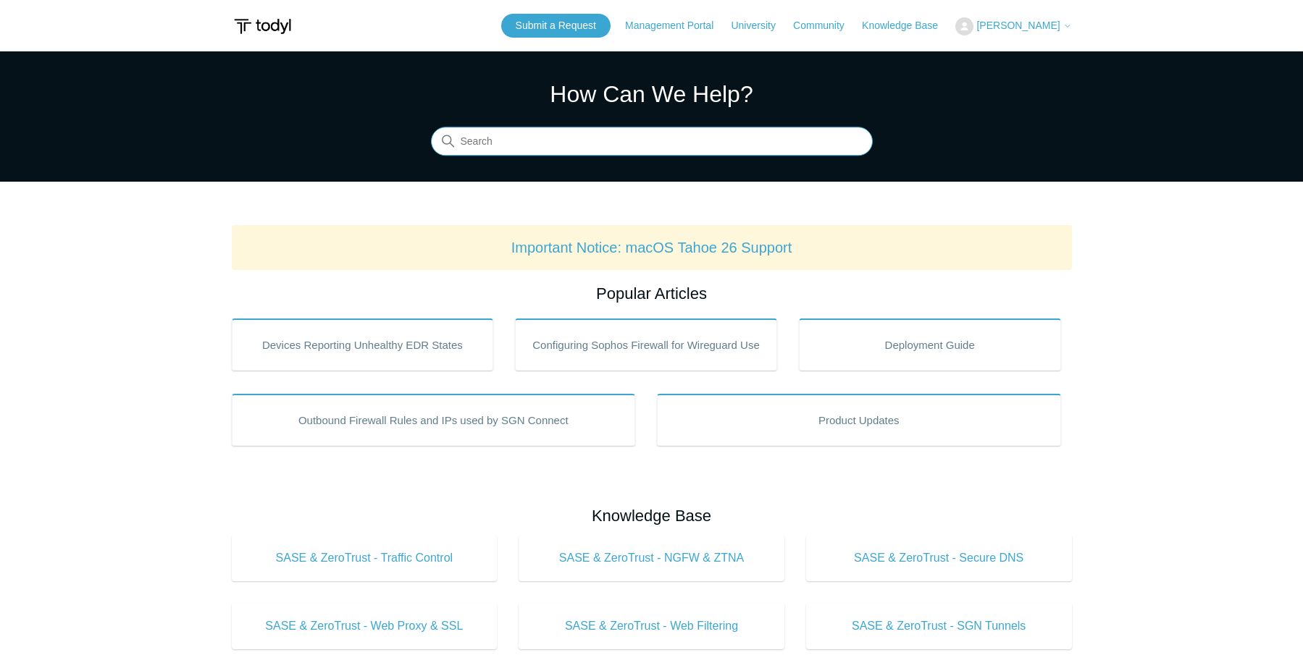
click at [540, 130] on input "Search" at bounding box center [652, 141] width 442 height 29
type input "ipad"
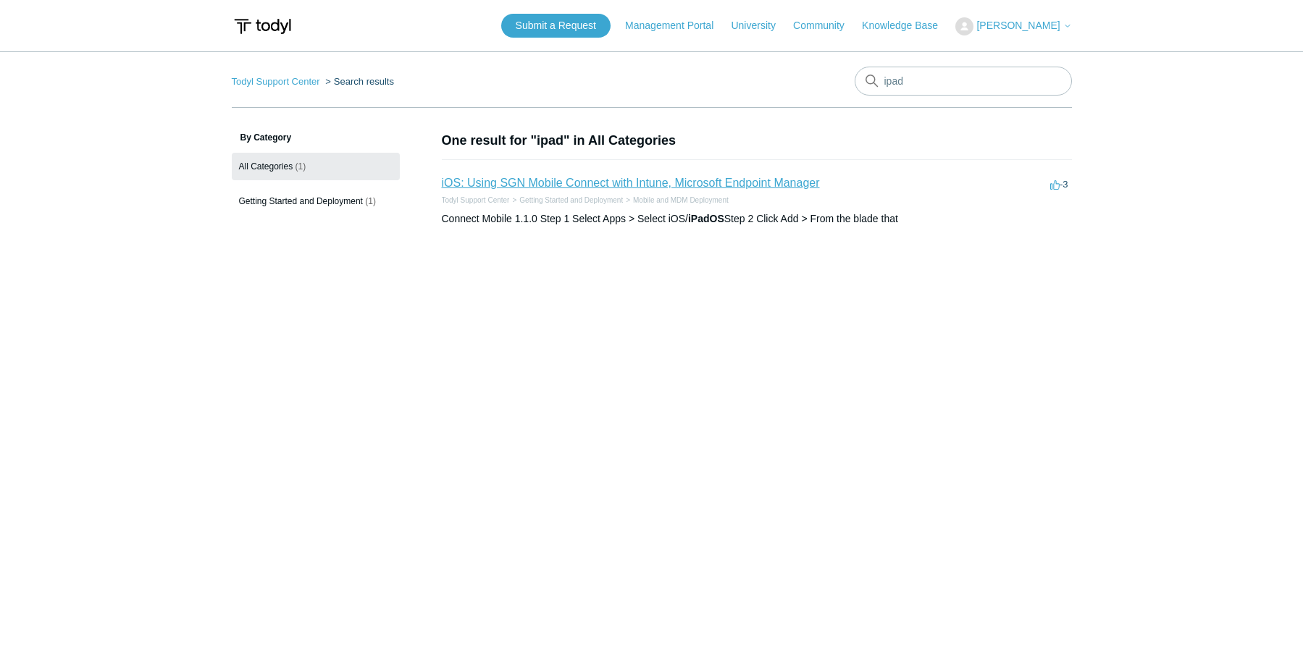
click at [579, 185] on link "iOS: Using SGN Mobile Connect with Intune, Microsoft Endpoint Manager" at bounding box center [631, 183] width 378 height 12
drag, startPoint x: 1017, startPoint y: 84, endPoint x: 849, endPoint y: 70, distance: 167.8
click at [849, 70] on nav "Todyl Support Center Search results There are no matching results in this help …" at bounding box center [652, 87] width 840 height 41
type input "mobile devices"
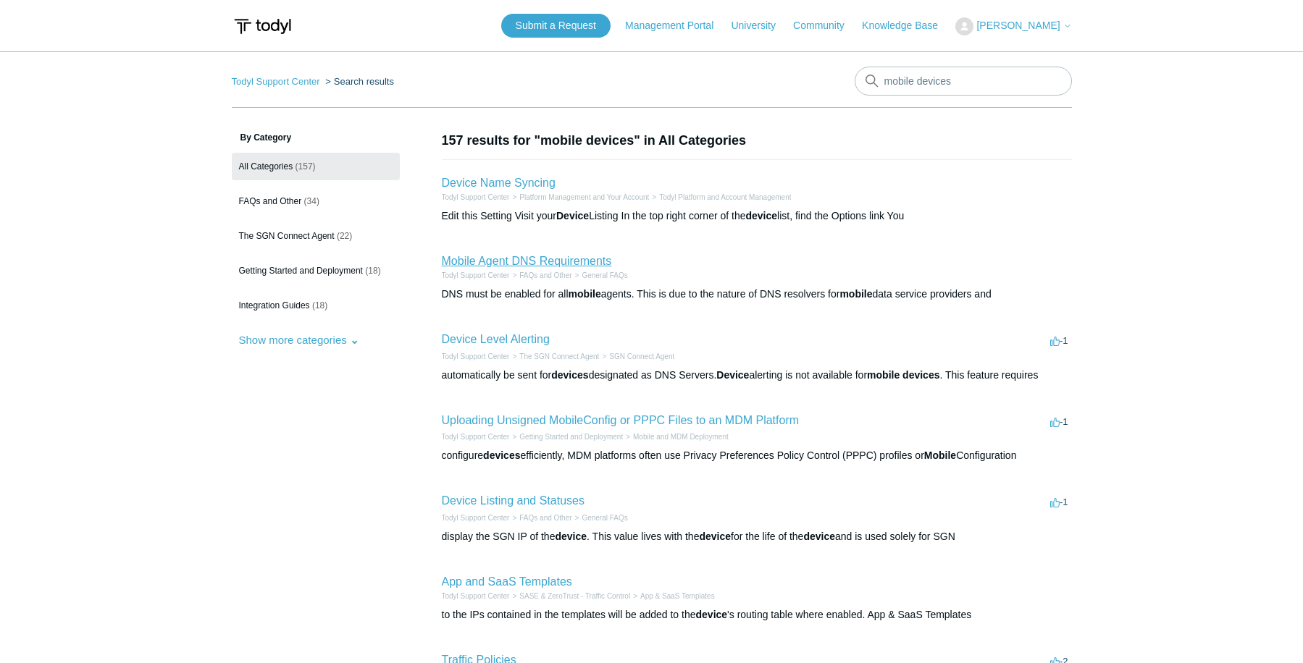
click at [553, 261] on link "Mobile Agent DNS Requirements" at bounding box center [527, 261] width 170 height 12
click at [332, 233] on span "The SGN Connect Agent" at bounding box center [287, 236] width 96 height 10
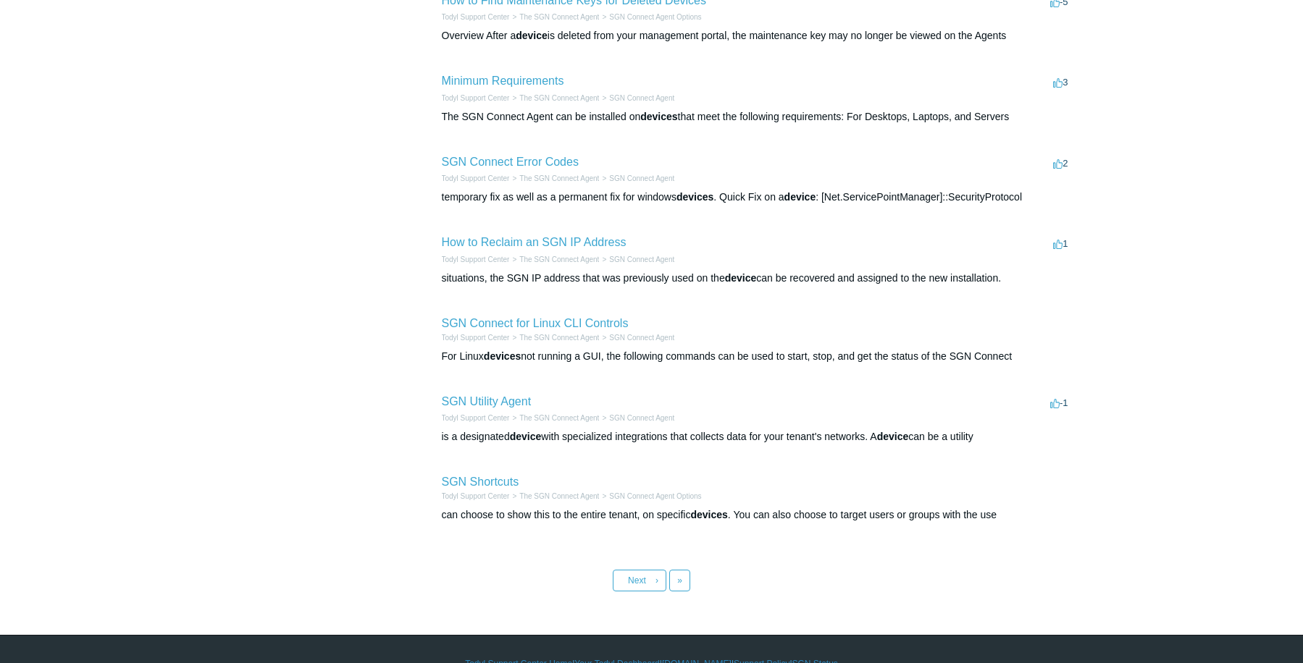
scroll to position [434, 0]
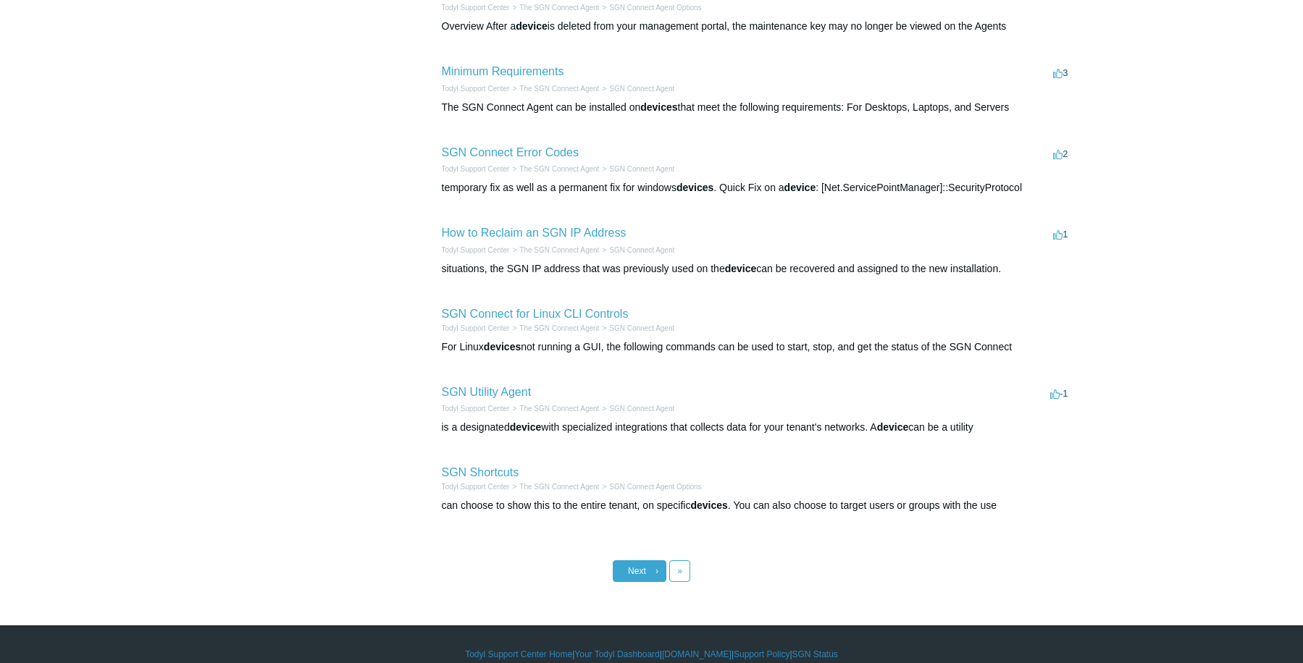
click at [652, 579] on link "Next ›" at bounding box center [640, 571] width 54 height 22
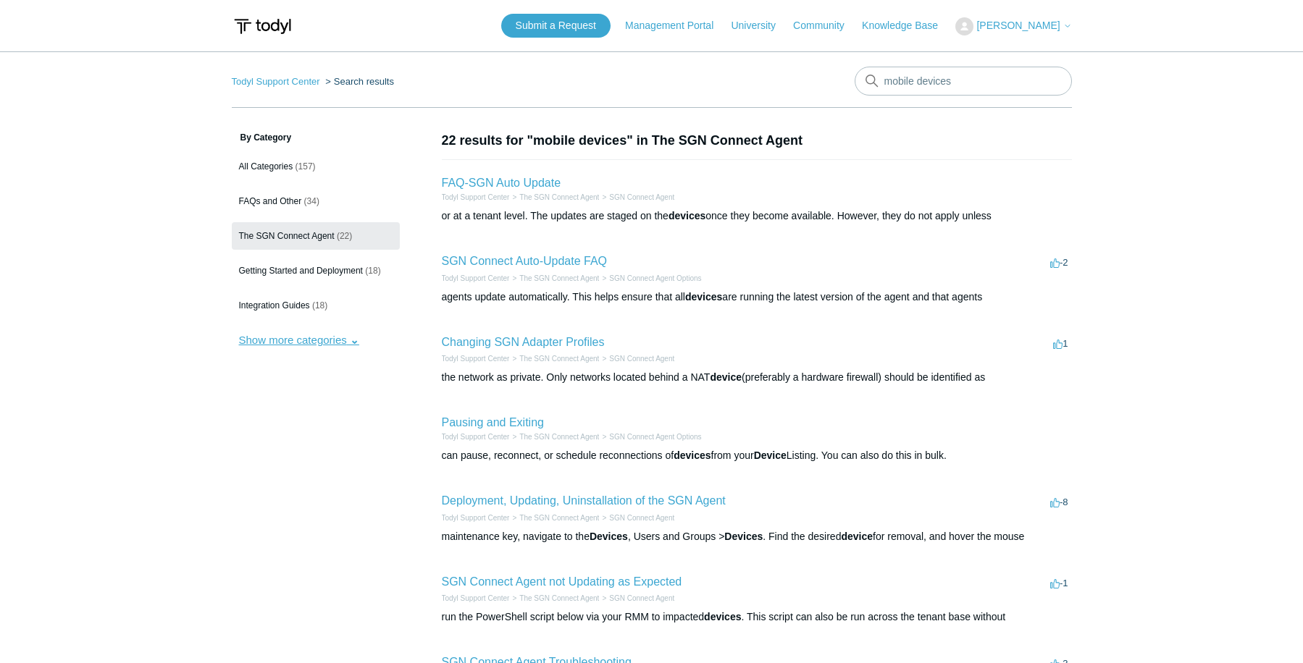
click at [300, 342] on button "Show more categories" at bounding box center [299, 340] width 135 height 27
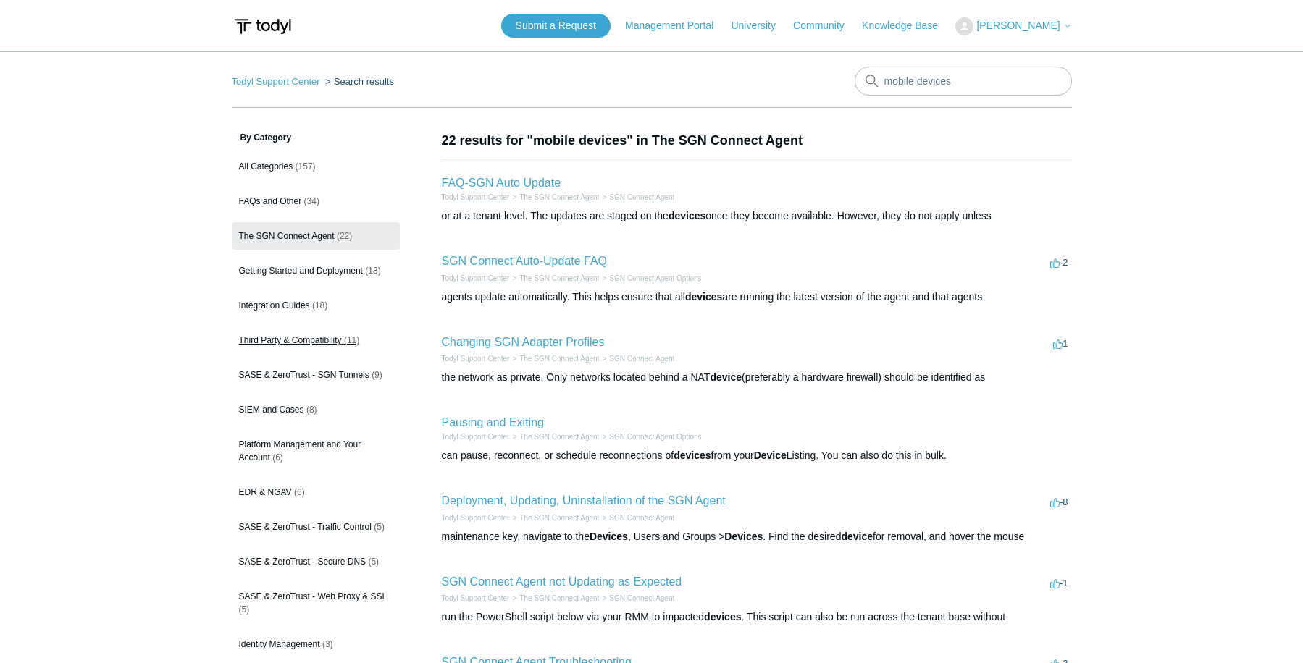
click at [300, 342] on span "Third Party & Compatibility" at bounding box center [290, 340] width 103 height 10
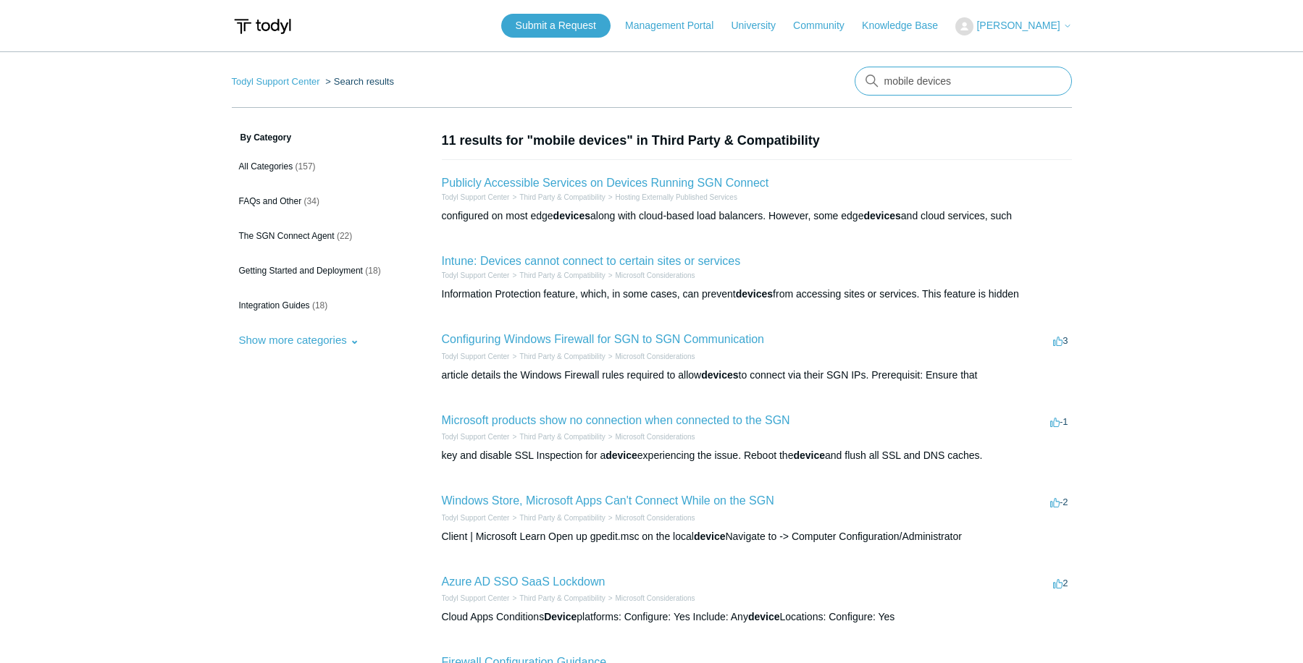
click at [921, 82] on input "mobile devices" at bounding box center [962, 81] width 217 height 29
drag, startPoint x: 964, startPoint y: 81, endPoint x: 379, endPoint y: 56, distance: 584.9
click at [380, 56] on main "Todyl Support Center Search results There are no matching results in this help …" at bounding box center [651, 528] width 1303 height 955
type input "sgn agent on mobile ipdad"
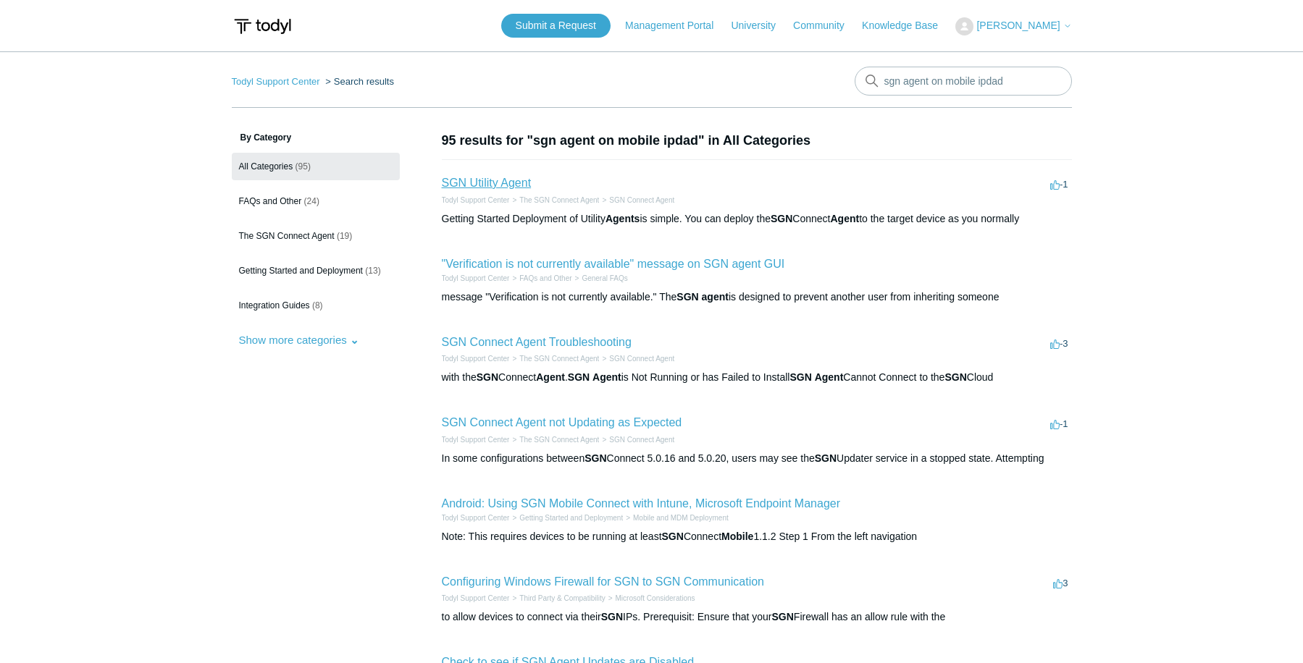
drag, startPoint x: 504, startPoint y: 190, endPoint x: 489, endPoint y: 187, distance: 14.8
click at [489, 187] on link "SGN Utility Agent" at bounding box center [487, 183] width 90 height 12
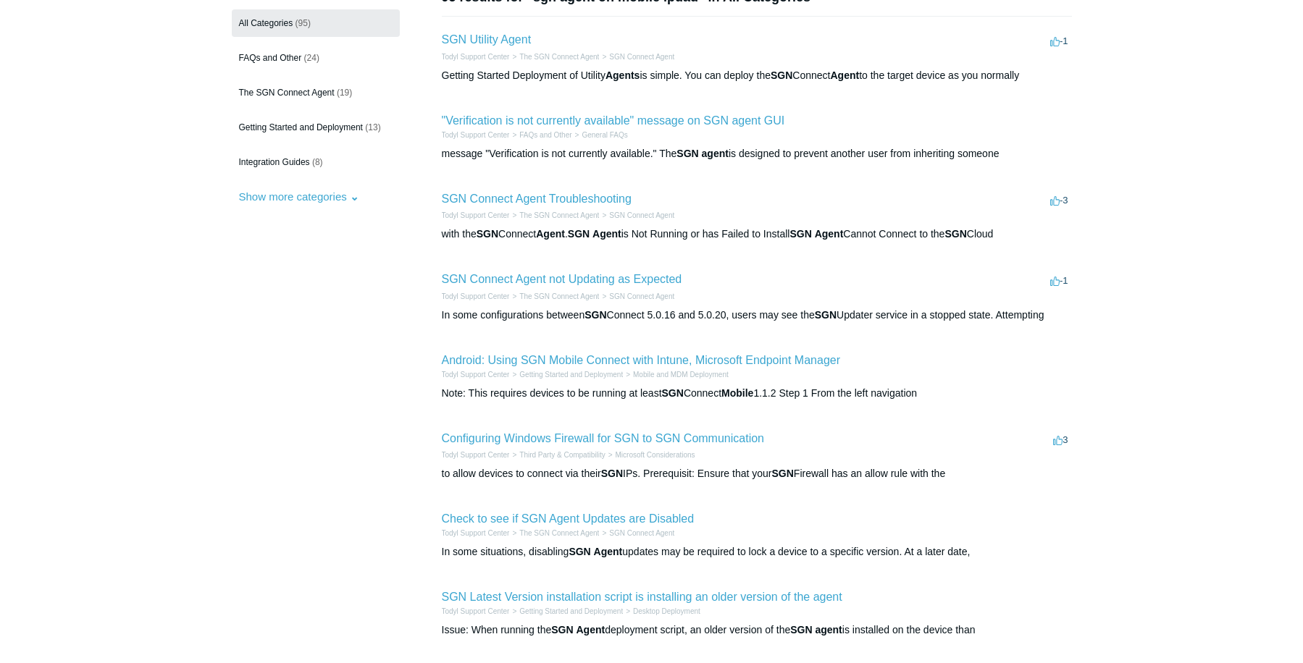
scroll to position [145, 0]
click at [531, 201] on link "SGN Connect Agent Troubleshooting" at bounding box center [537, 197] width 190 height 12
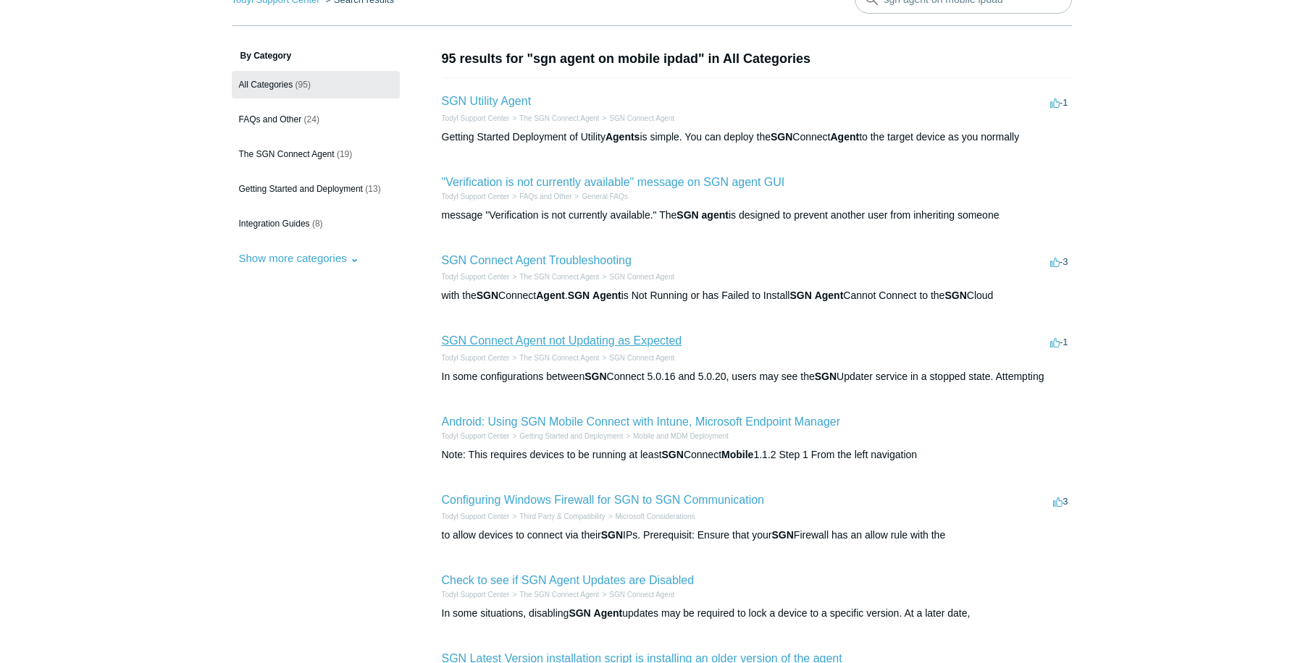
scroll to position [0, 0]
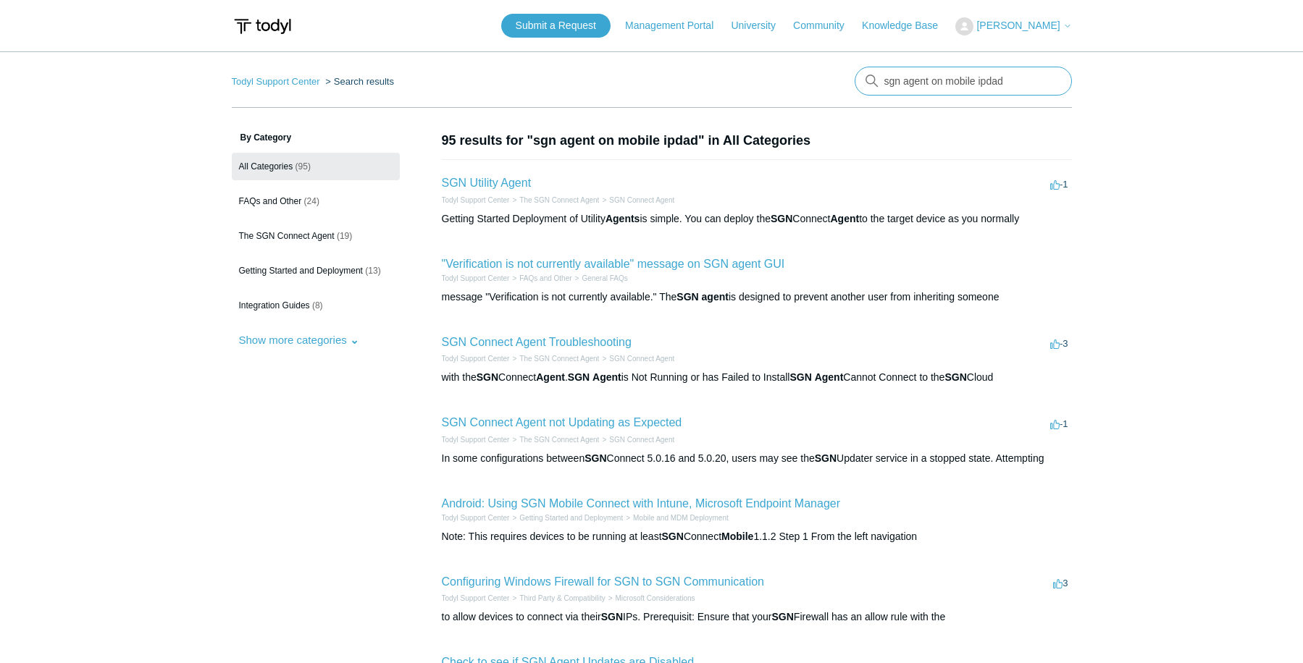
drag, startPoint x: 1023, startPoint y: 81, endPoint x: 745, endPoint y: 66, distance: 278.5
click at [745, 66] on main "Todyl Support Center Search results sgn agent on mobile ipdad By Category All C…" at bounding box center [651, 530] width 1303 height 958
type input "ipad sgn install"
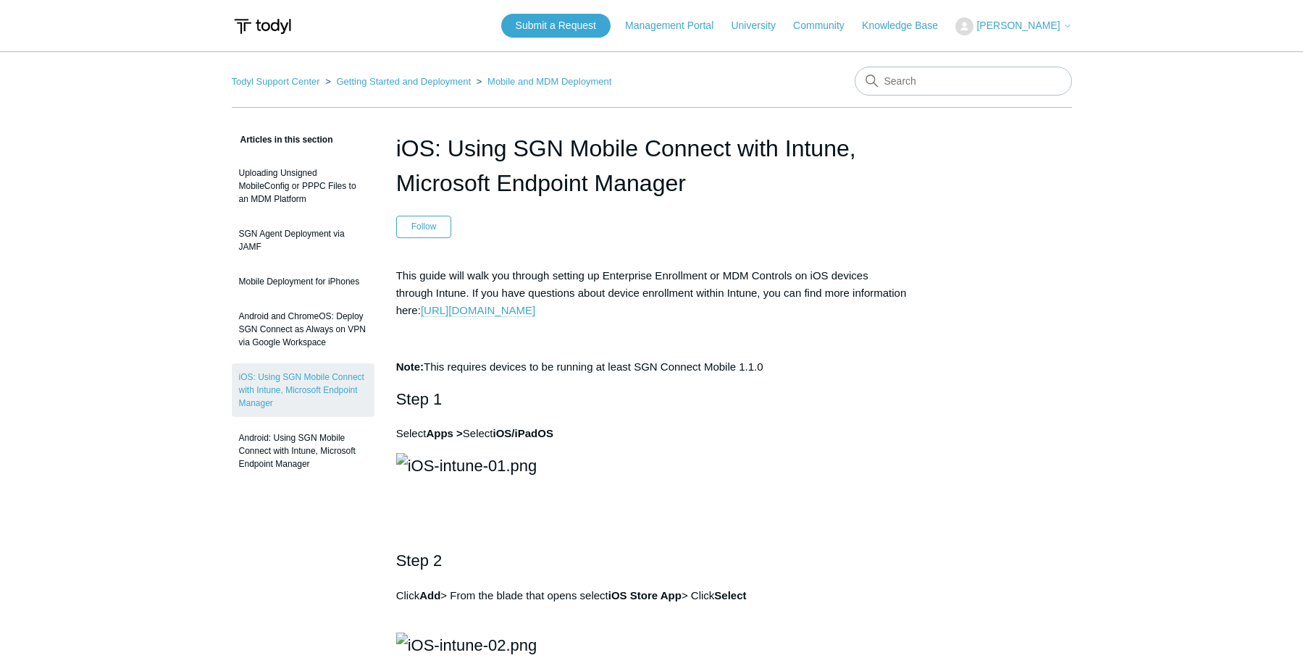
click at [535, 316] on link "[URL][DOMAIN_NAME]" at bounding box center [478, 310] width 114 height 13
drag, startPoint x: 607, startPoint y: 424, endPoint x: 584, endPoint y: 413, distance: 25.9
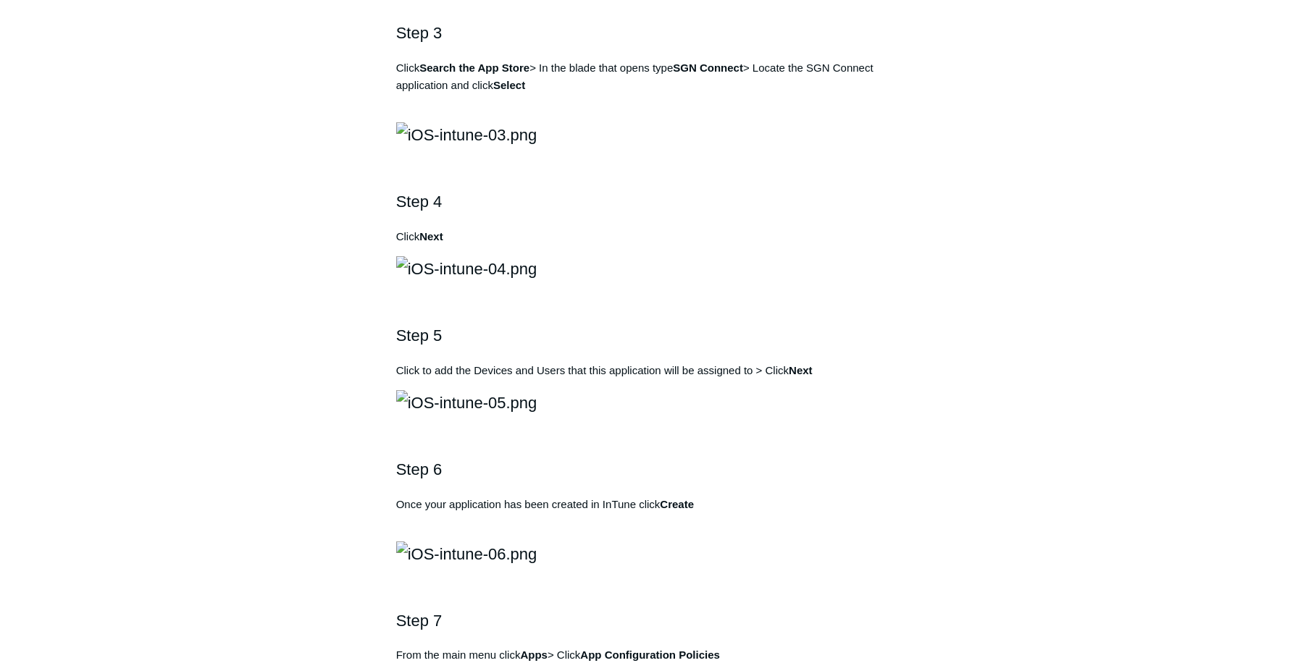
scroll to position [796, 0]
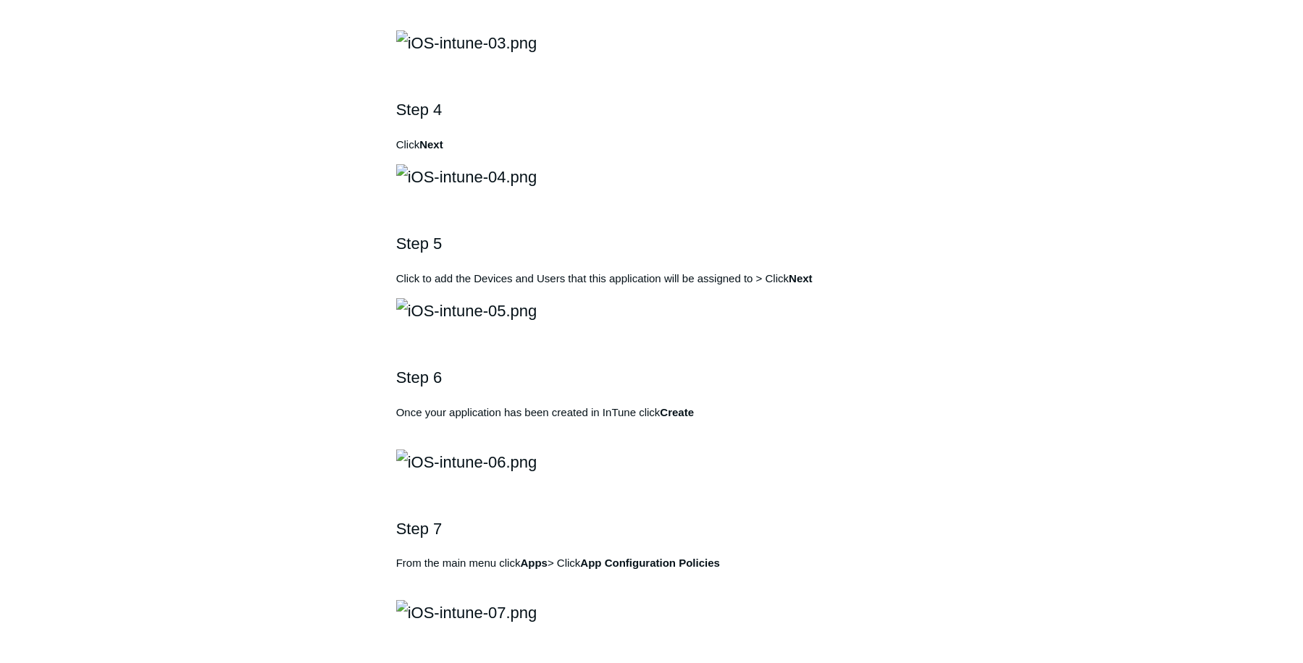
drag, startPoint x: 585, startPoint y: 434, endPoint x: 542, endPoint y: 495, distance: 74.9
click at [537, 56] on img at bounding box center [466, 42] width 141 height 25
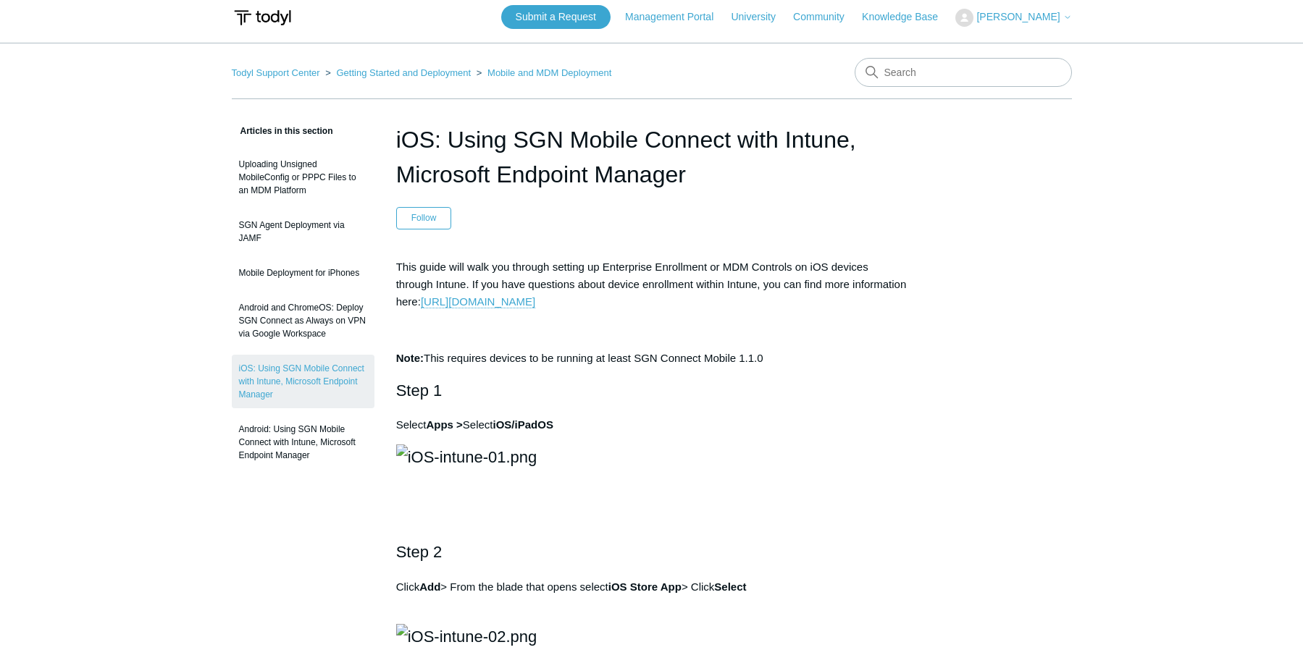
scroll to position [0, 0]
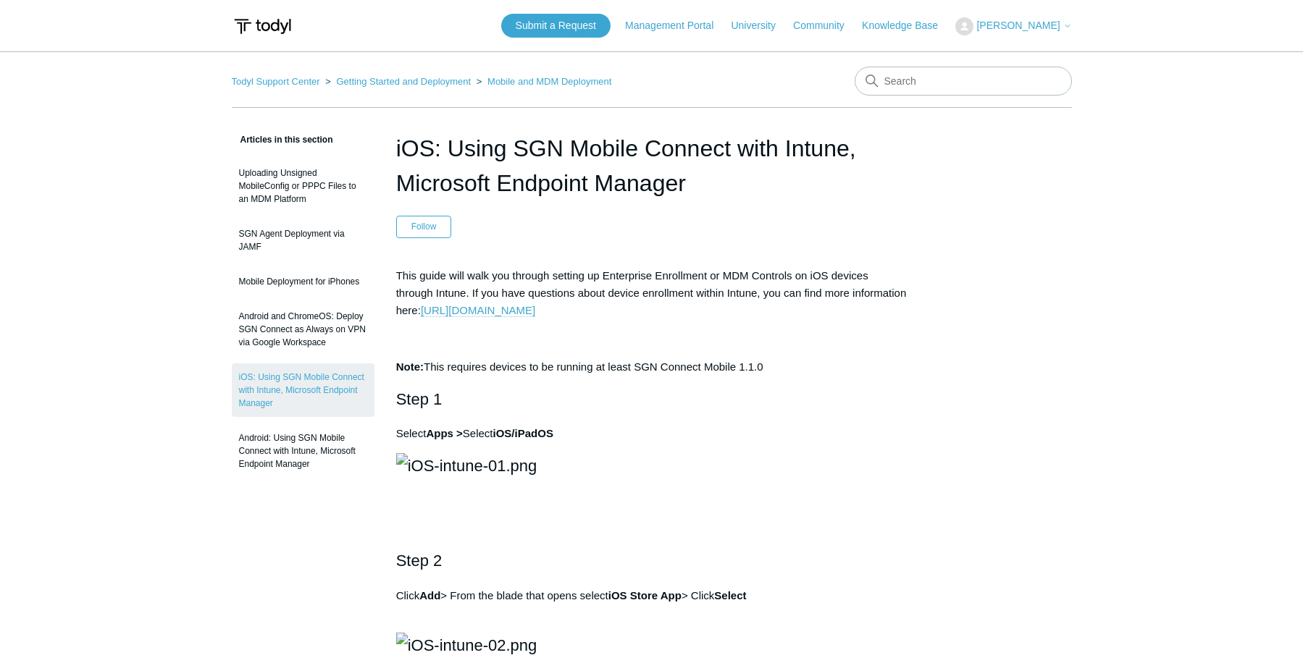
click at [535, 316] on link "https://docs.microsoft.com/en-us/mem/intune/enrollment/ios-enroll" at bounding box center [478, 310] width 114 height 13
click at [298, 285] on link "Mobile Deployment for iPhones" at bounding box center [303, 282] width 143 height 28
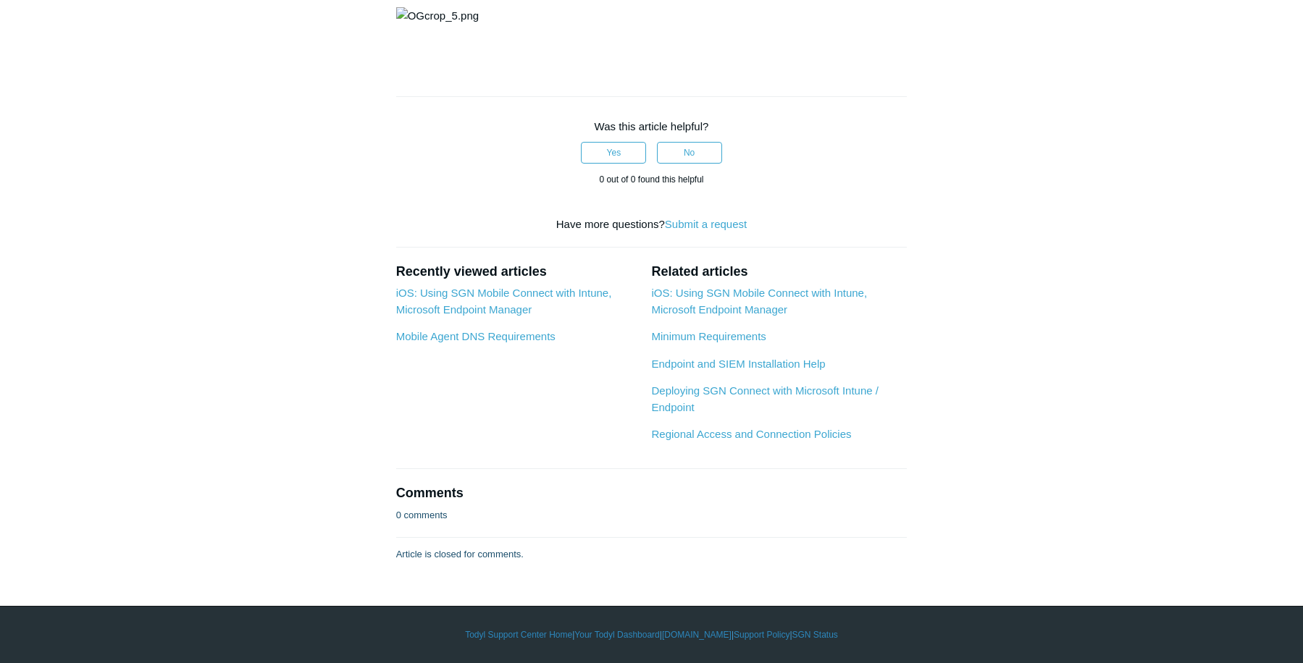
scroll to position [3186, 0]
click at [678, 342] on link "Minimum Requirements" at bounding box center [708, 336] width 114 height 12
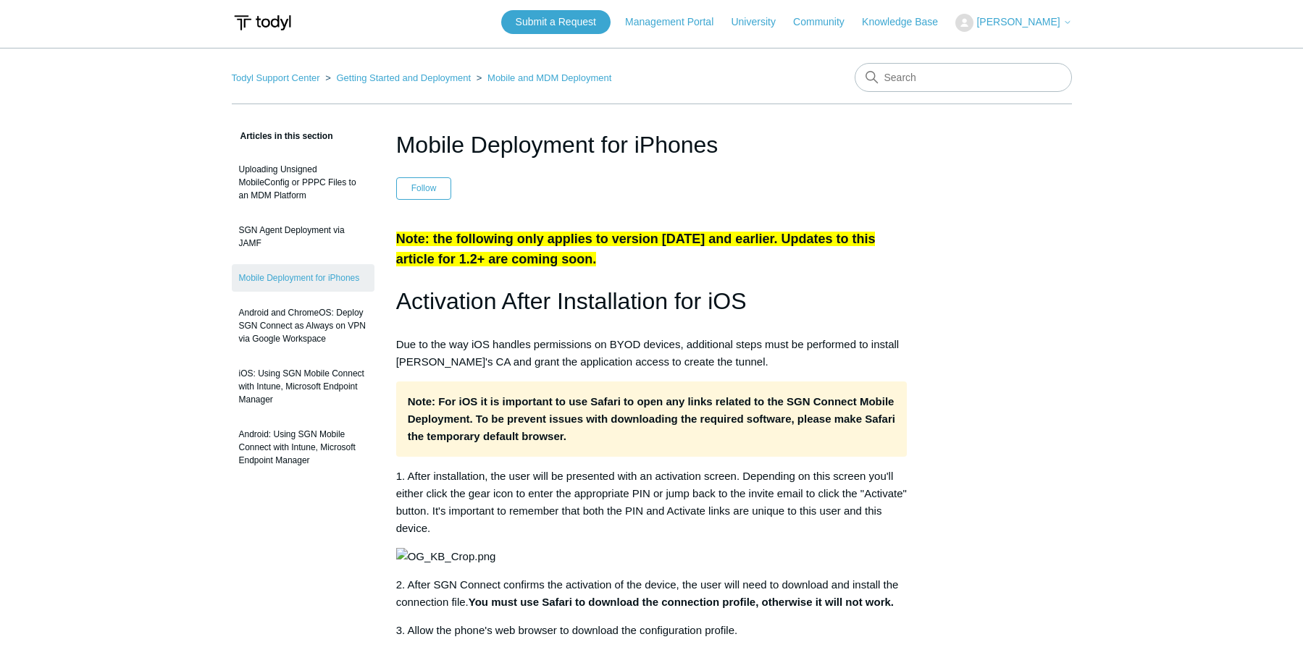
scroll to position [0, 0]
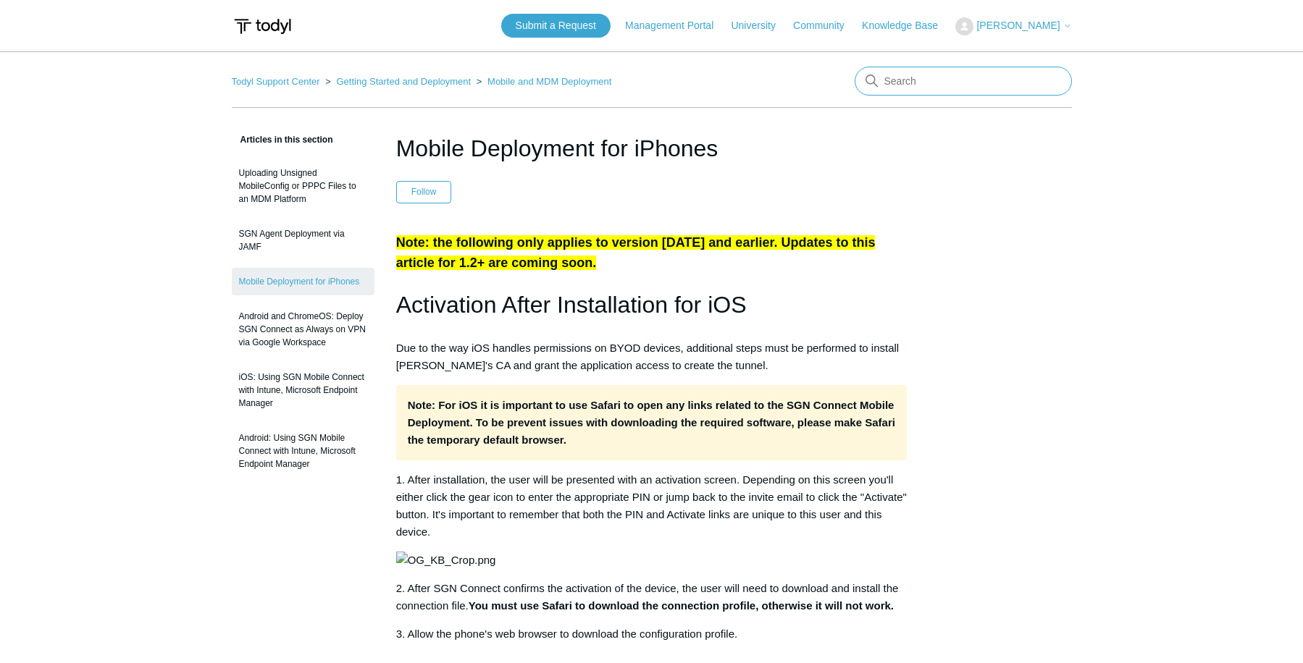
click at [911, 91] on input "Search" at bounding box center [962, 81] width 217 height 29
click at [413, 83] on link "Getting Started and Deployment" at bounding box center [403, 81] width 135 height 11
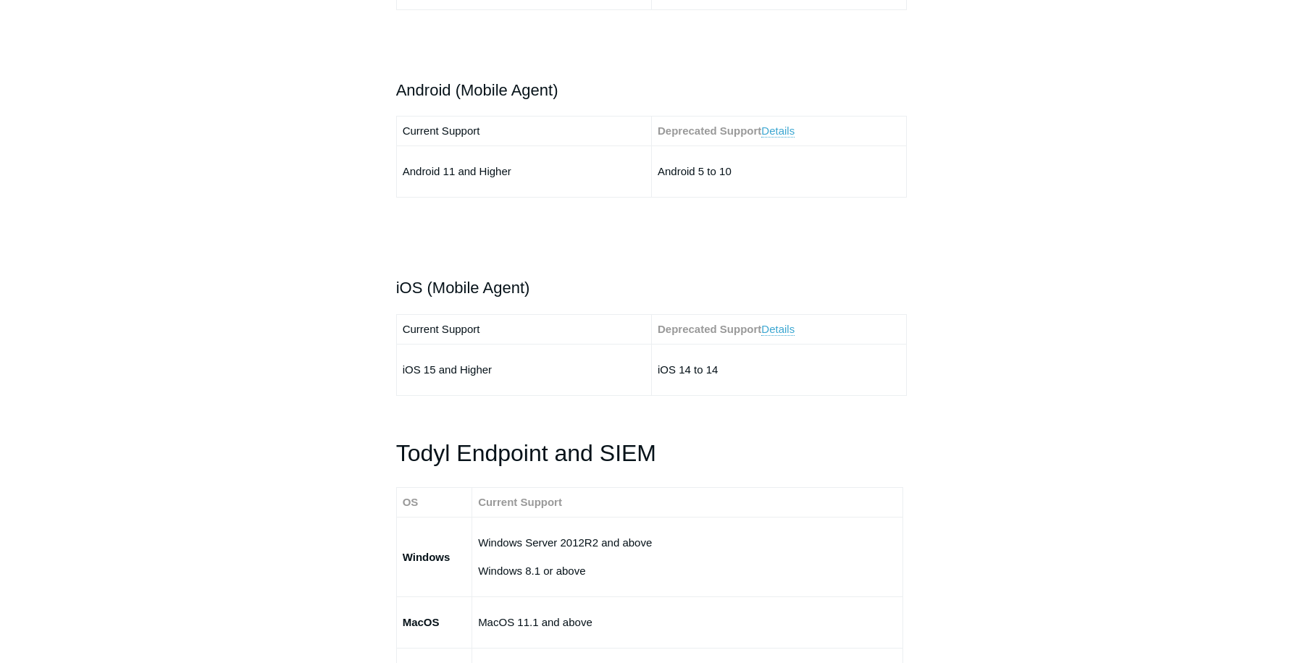
scroll to position [2100, 0]
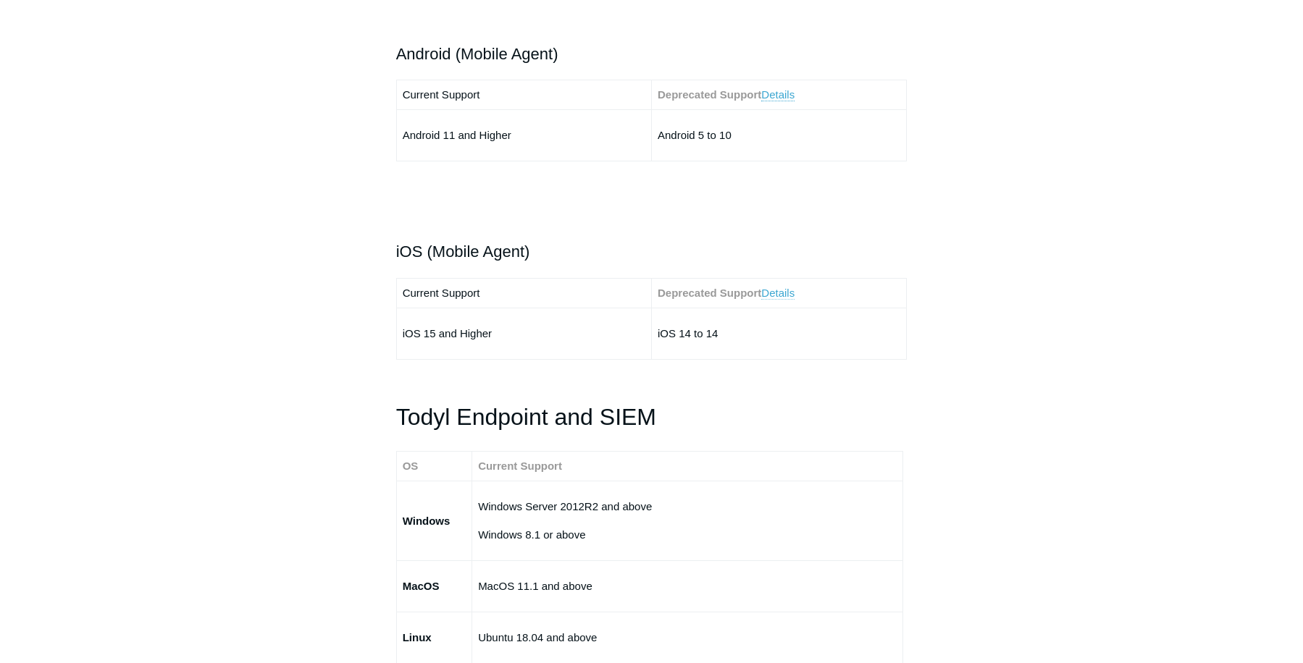
click at [788, 290] on link "Details" at bounding box center [777, 293] width 33 height 13
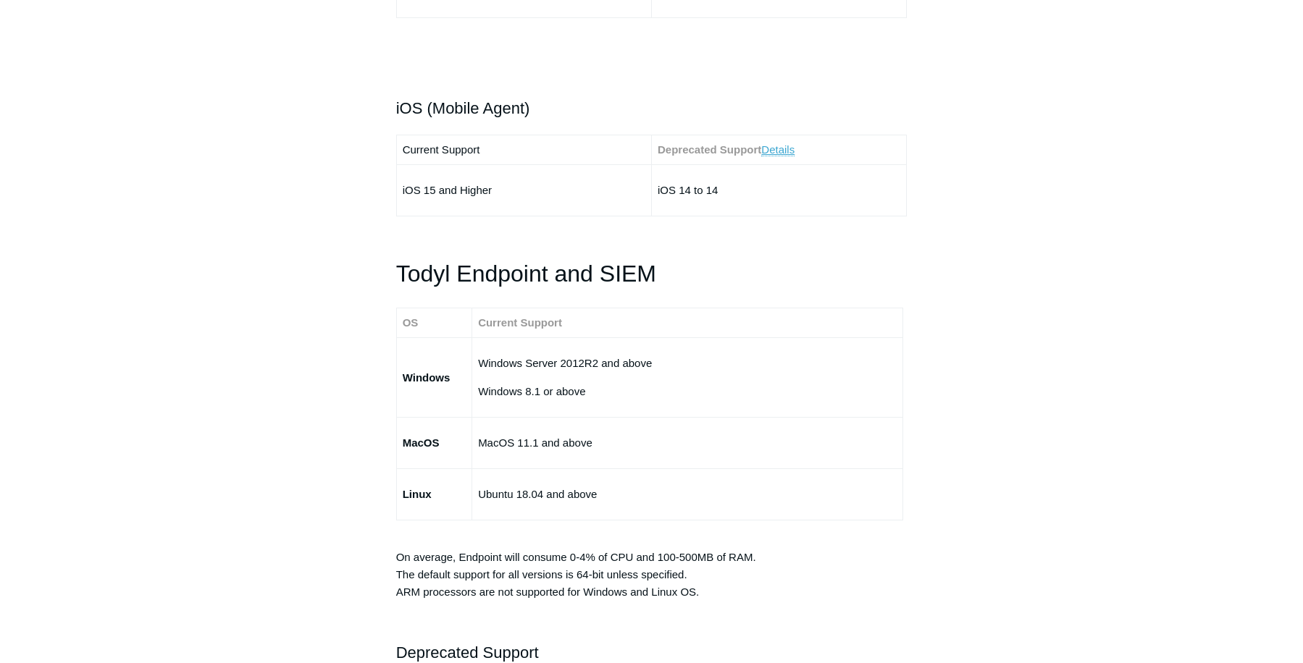
scroll to position [2172, 0]
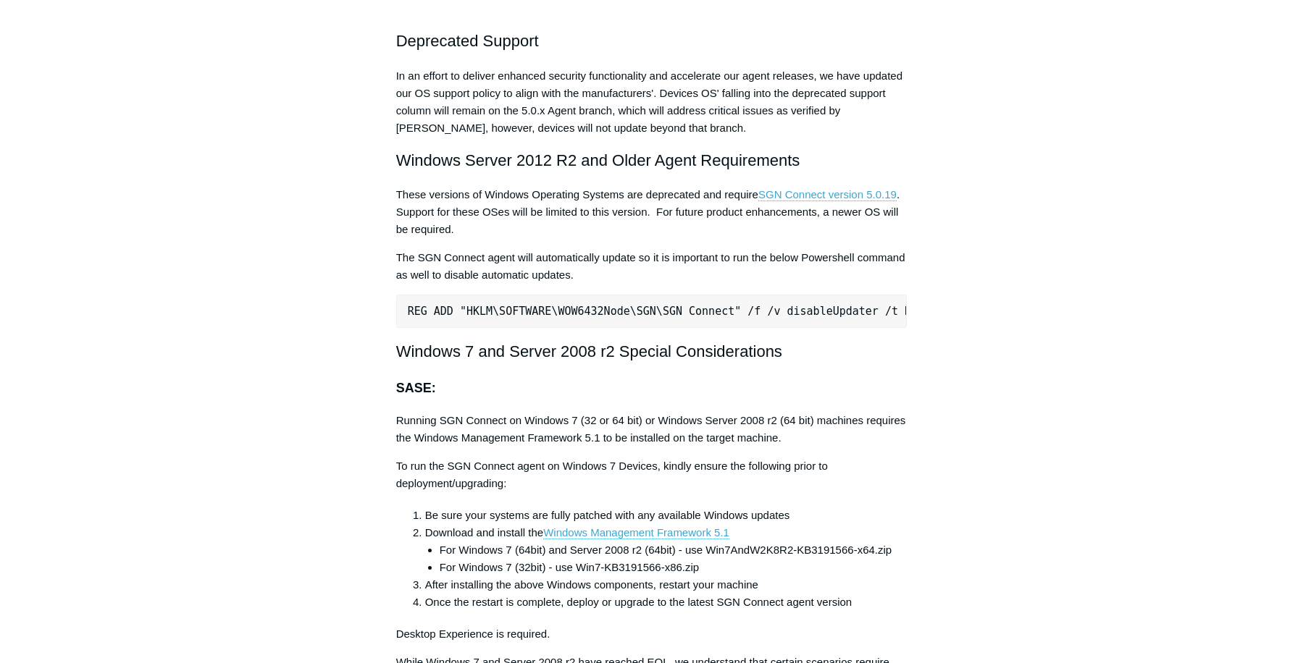
scroll to position [2783, 0]
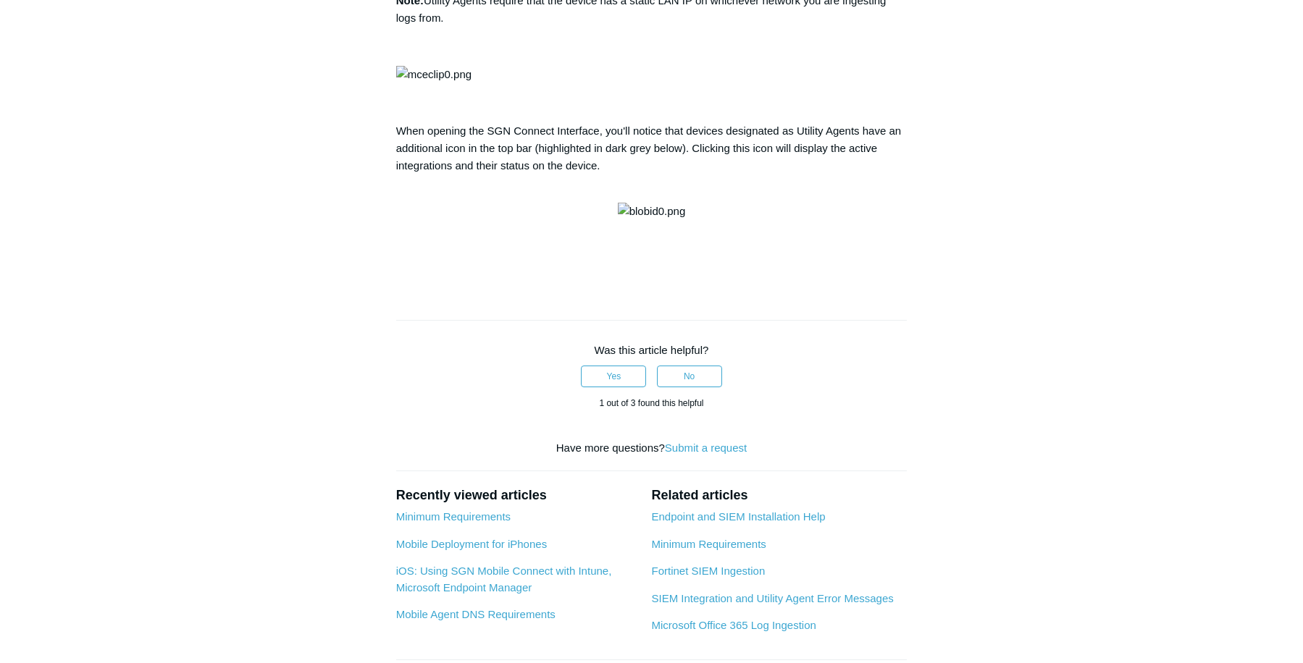
scroll to position [652, 0]
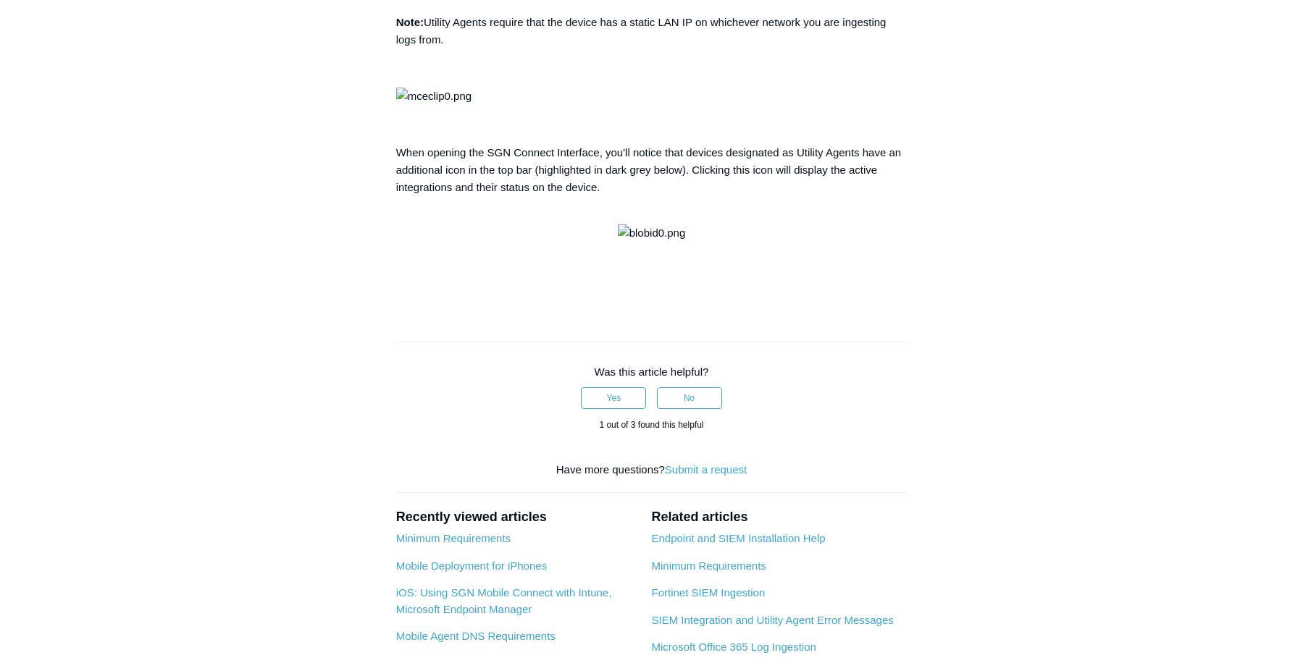
drag, startPoint x: 0, startPoint y: 0, endPoint x: 489, endPoint y: 187, distance: 523.2
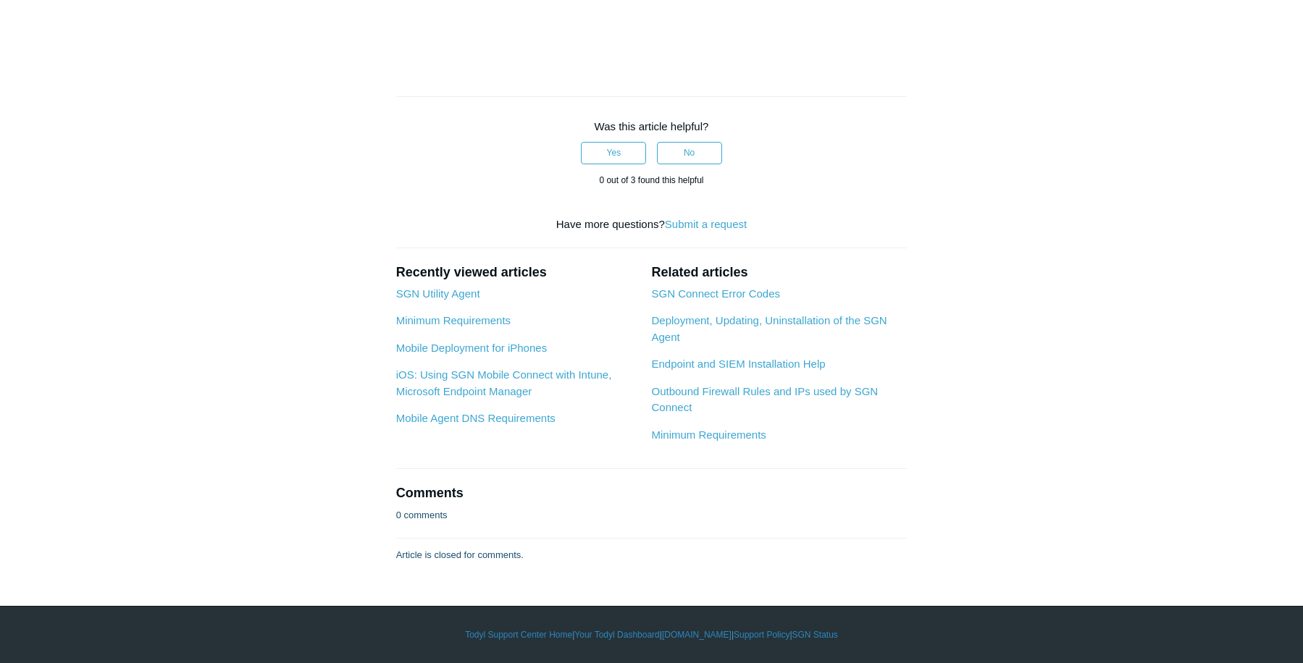
scroll to position [2245, 0]
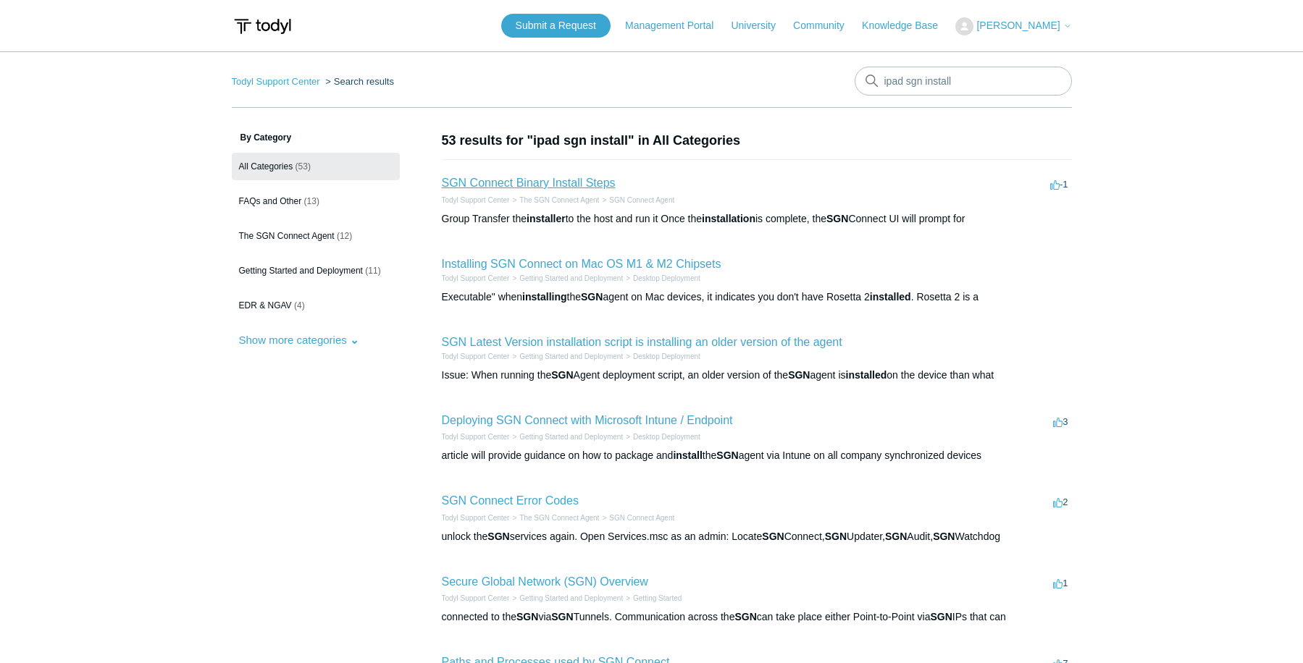
click at [543, 179] on link "SGN Connect Binary Install Steps" at bounding box center [529, 183] width 174 height 12
click at [540, 264] on link "Installing SGN Connect on Mac OS M1 & M2 Chipsets" at bounding box center [581, 264] width 279 height 12
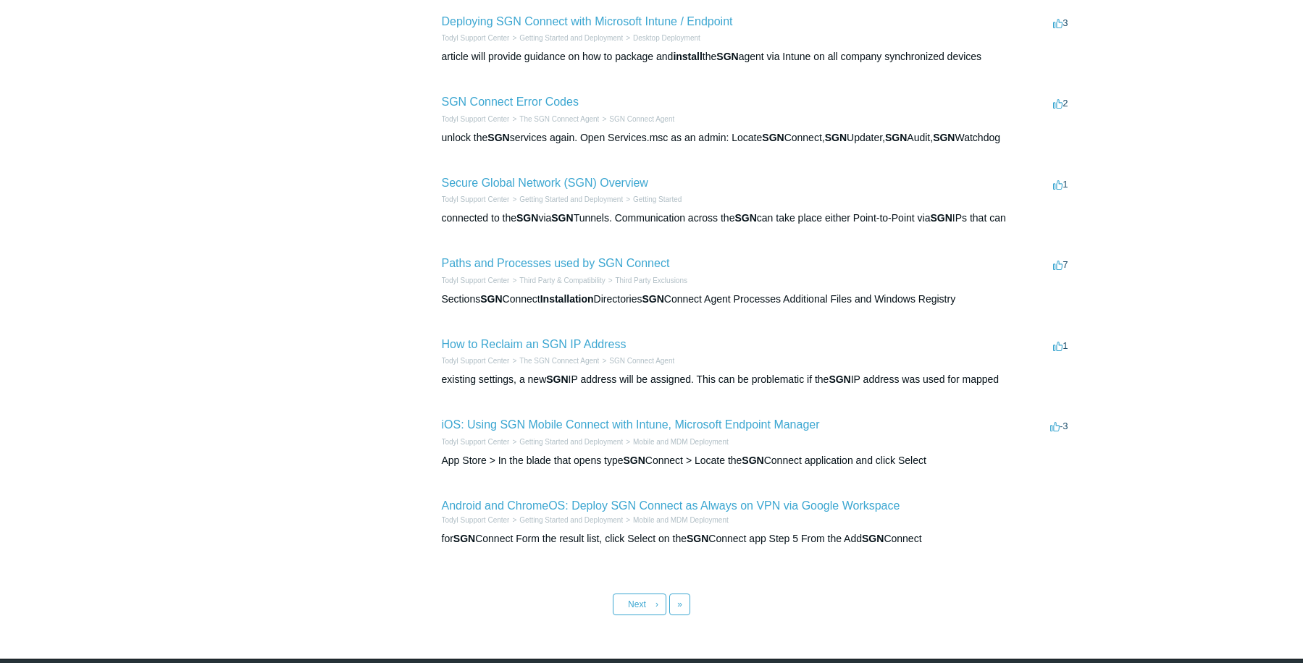
scroll to position [434, 0]
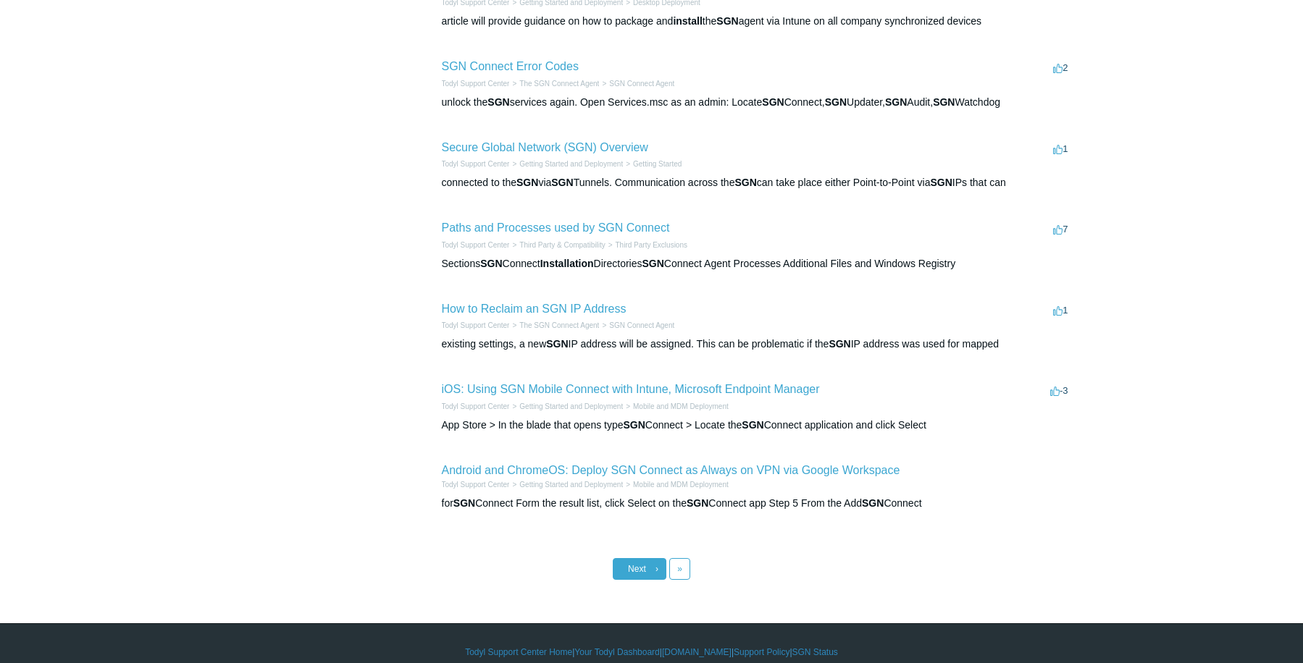
click at [662, 568] on link "Next ›" at bounding box center [640, 569] width 54 height 22
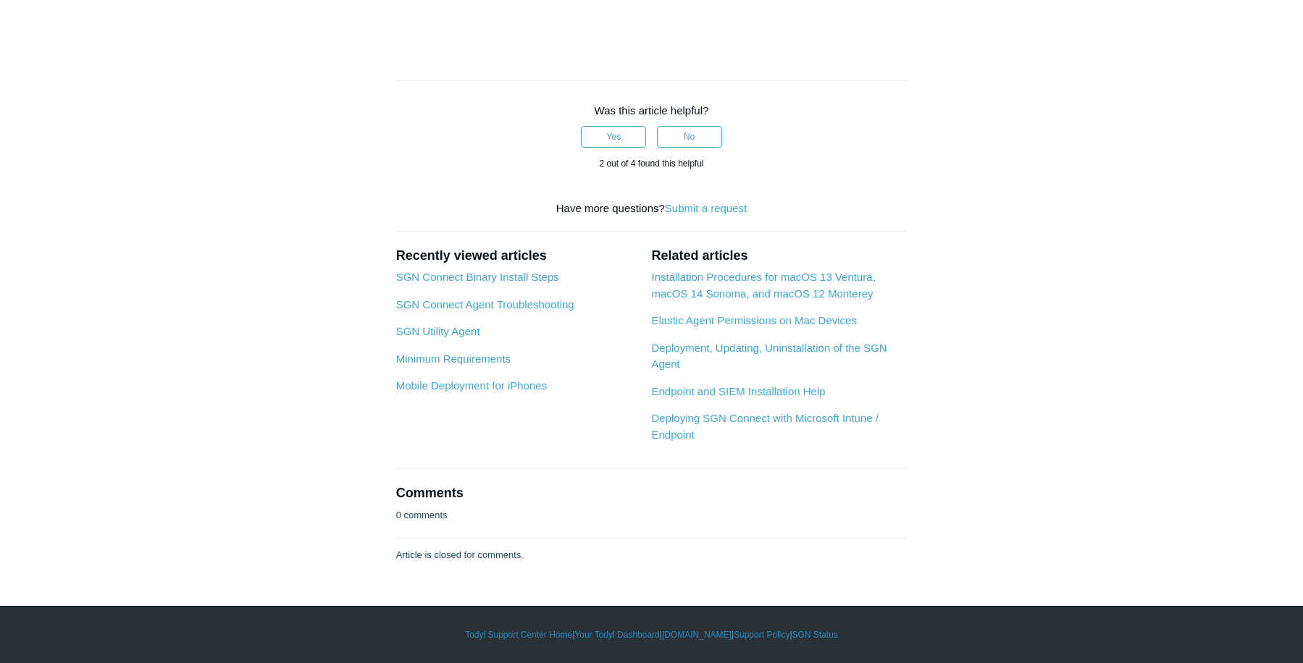
scroll to position [268, 0]
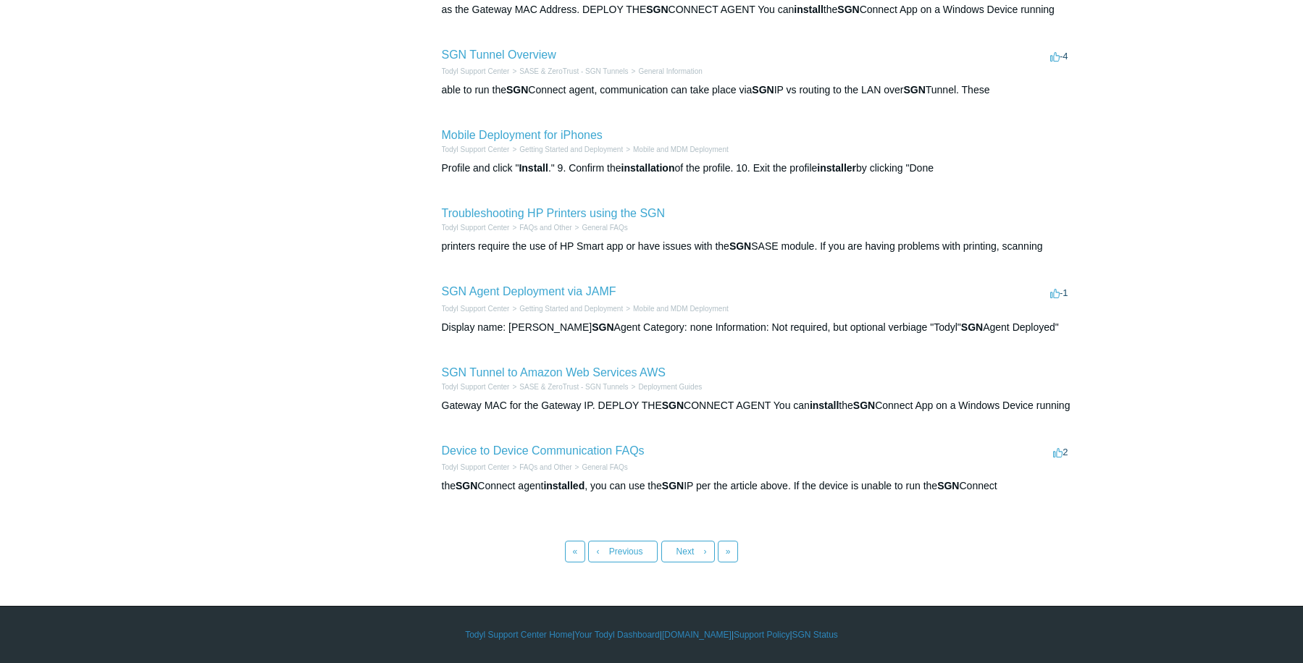
scroll to position [479, 0]
click at [680, 552] on span "Next" at bounding box center [685, 552] width 18 height 10
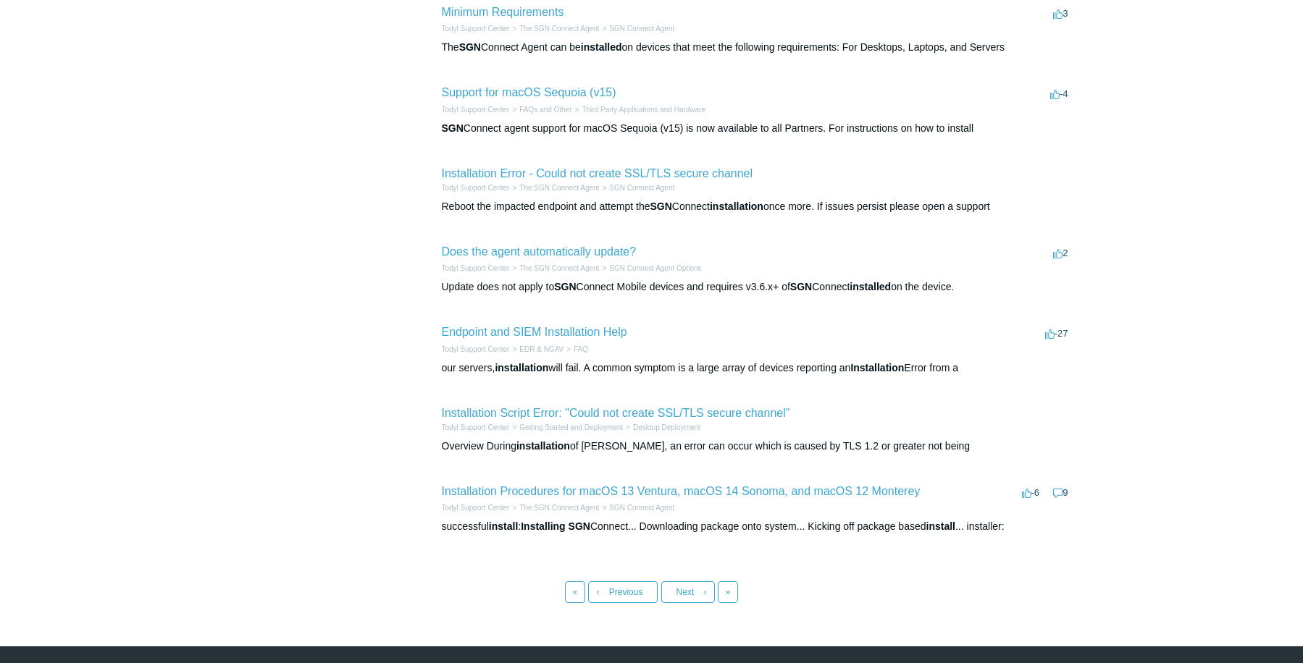
scroll to position [434, 0]
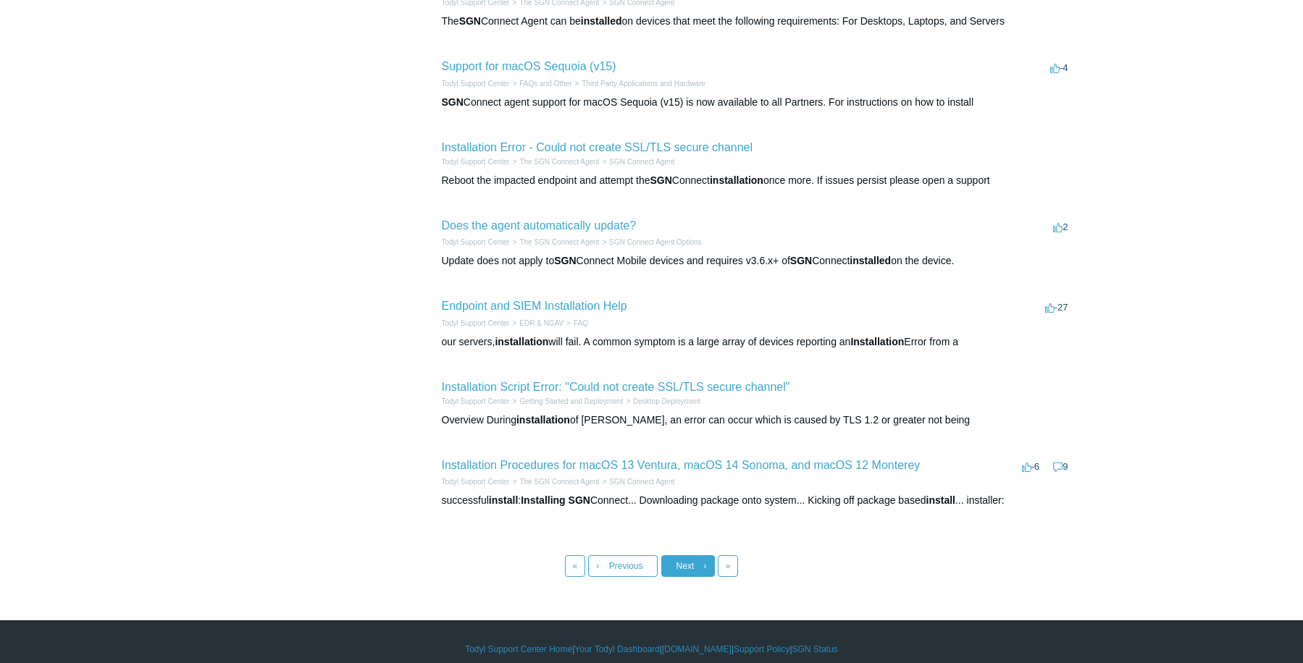
click at [705, 571] on span "›" at bounding box center [705, 566] width 3 height 10
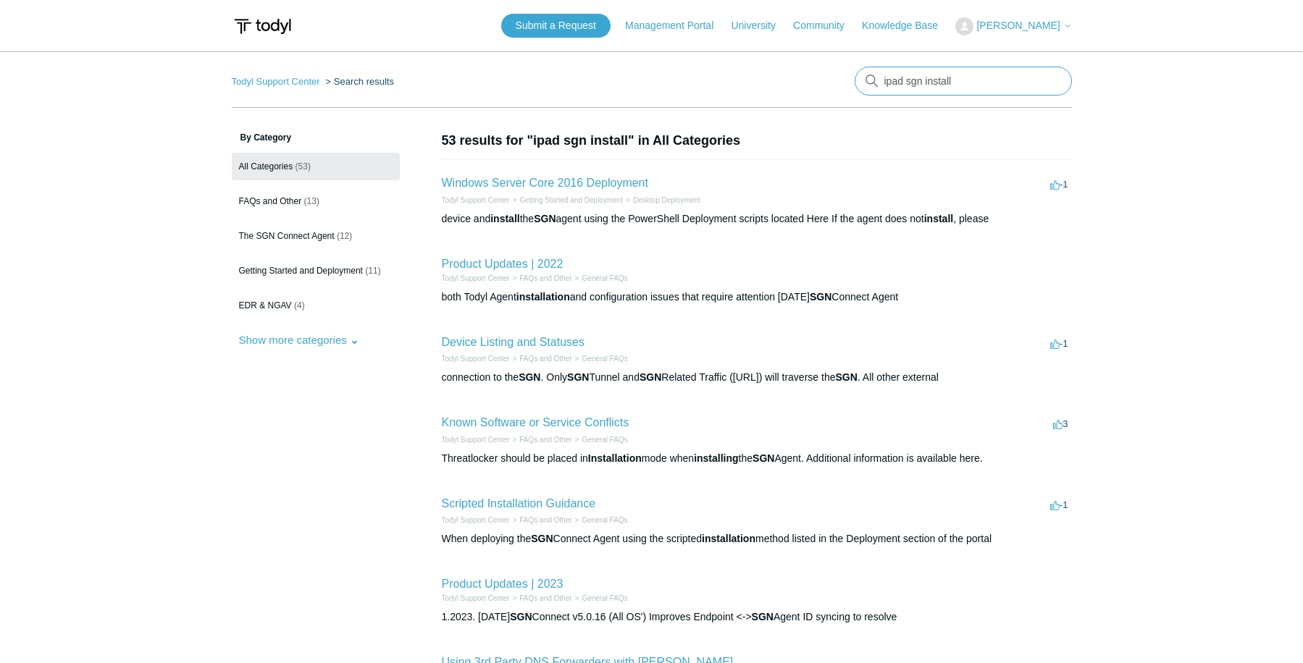
drag, startPoint x: 904, startPoint y: 79, endPoint x: 979, endPoint y: 83, distance: 75.4
click at [979, 83] on input "ipad sgn install" at bounding box center [962, 81] width 217 height 29
type input "ipad"
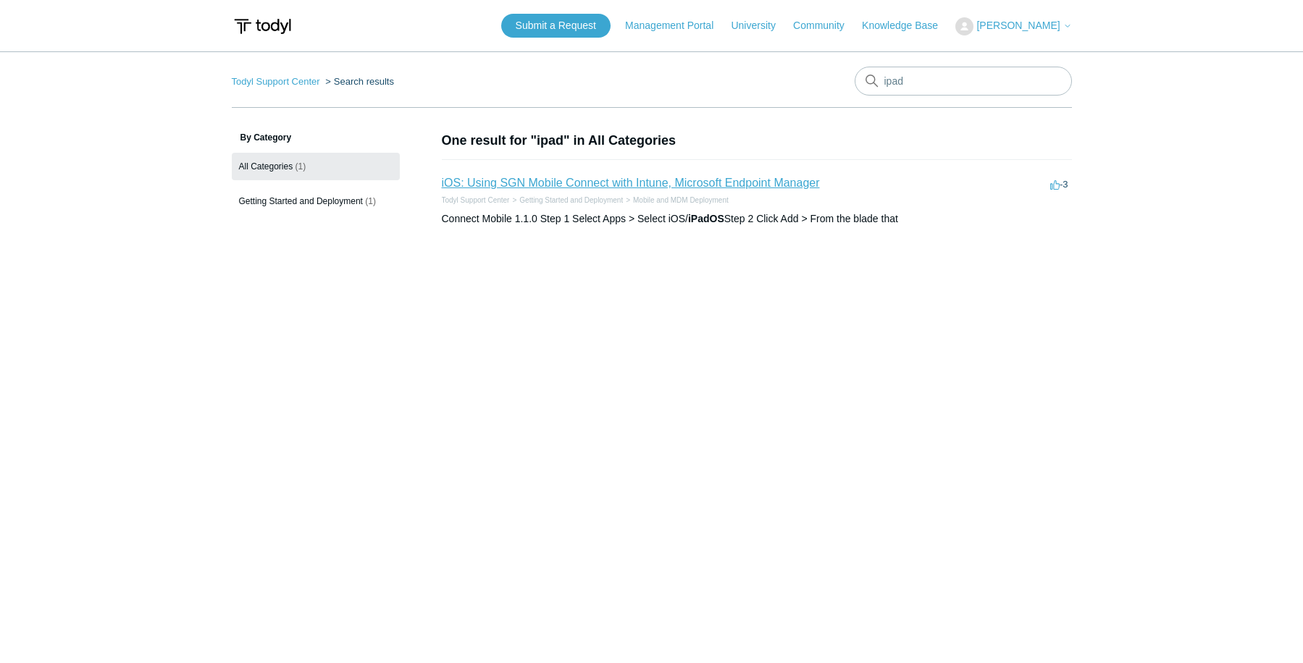
click at [650, 182] on link "iOS: Using SGN Mobile Connect with Intune, Microsoft Endpoint Manager" at bounding box center [631, 183] width 378 height 12
click at [565, 182] on link "iOS: Using SGN Mobile Connect with Intune, Microsoft Endpoint Manager" at bounding box center [631, 183] width 378 height 12
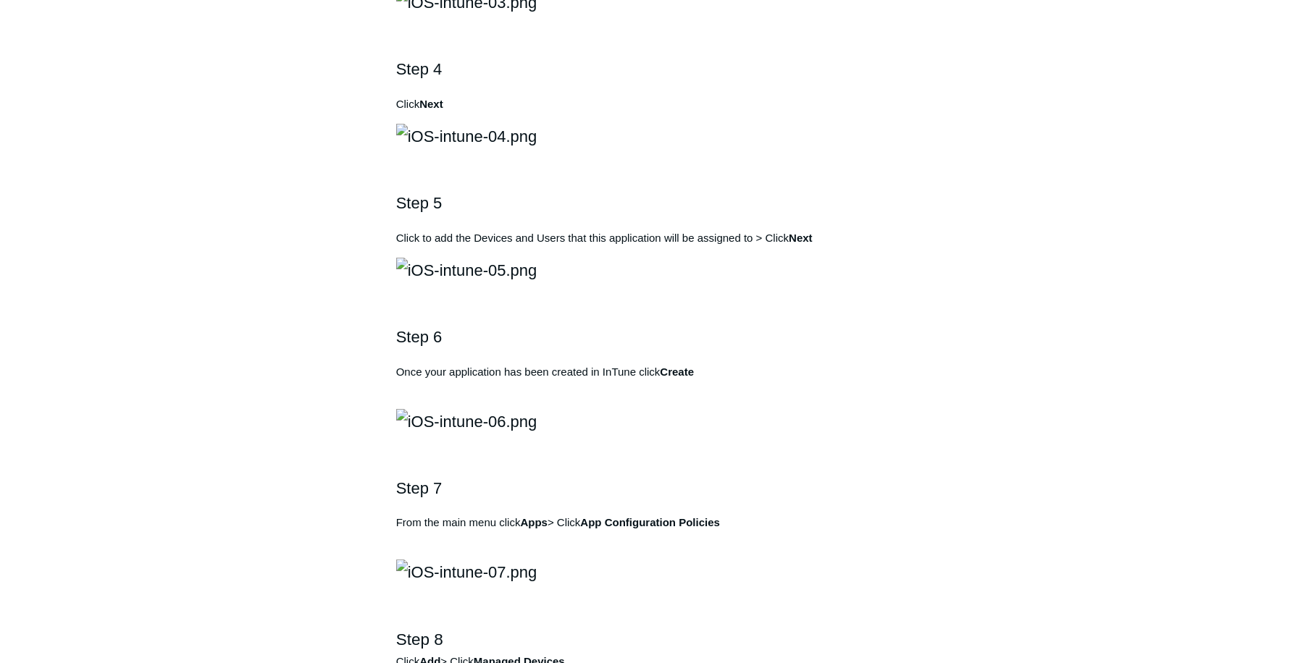
scroll to position [941, 0]
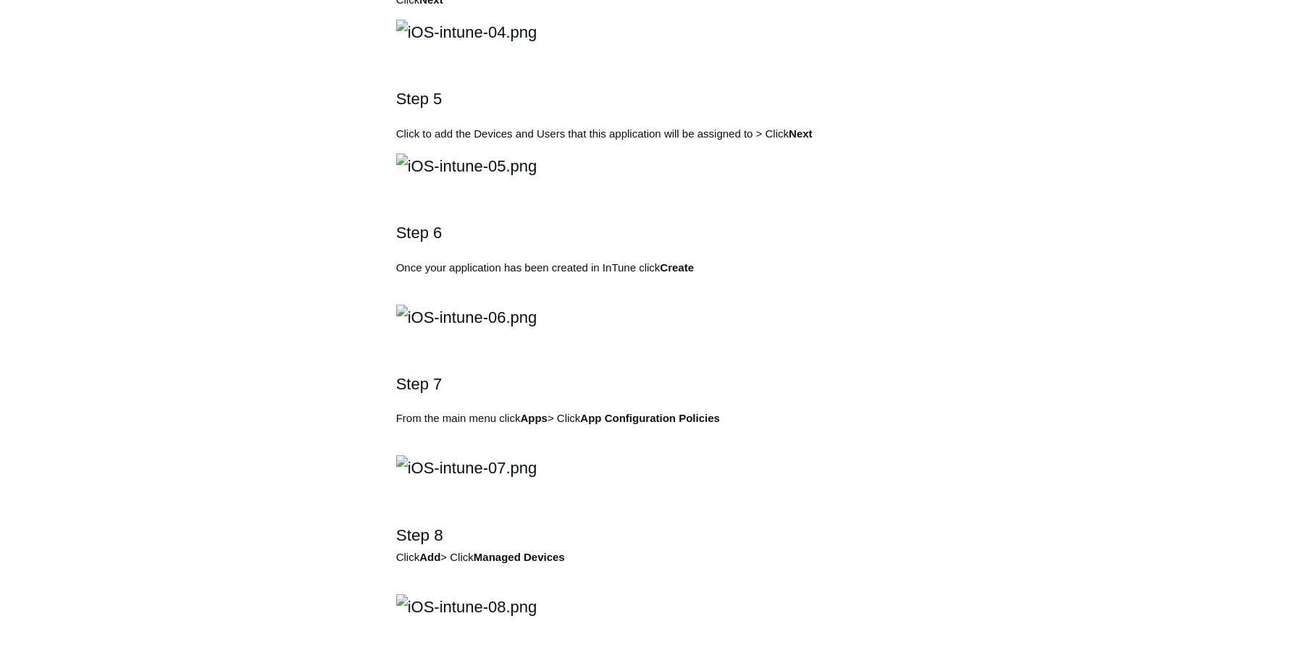
drag, startPoint x: 643, startPoint y: 220, endPoint x: 612, endPoint y: 232, distance: 33.5
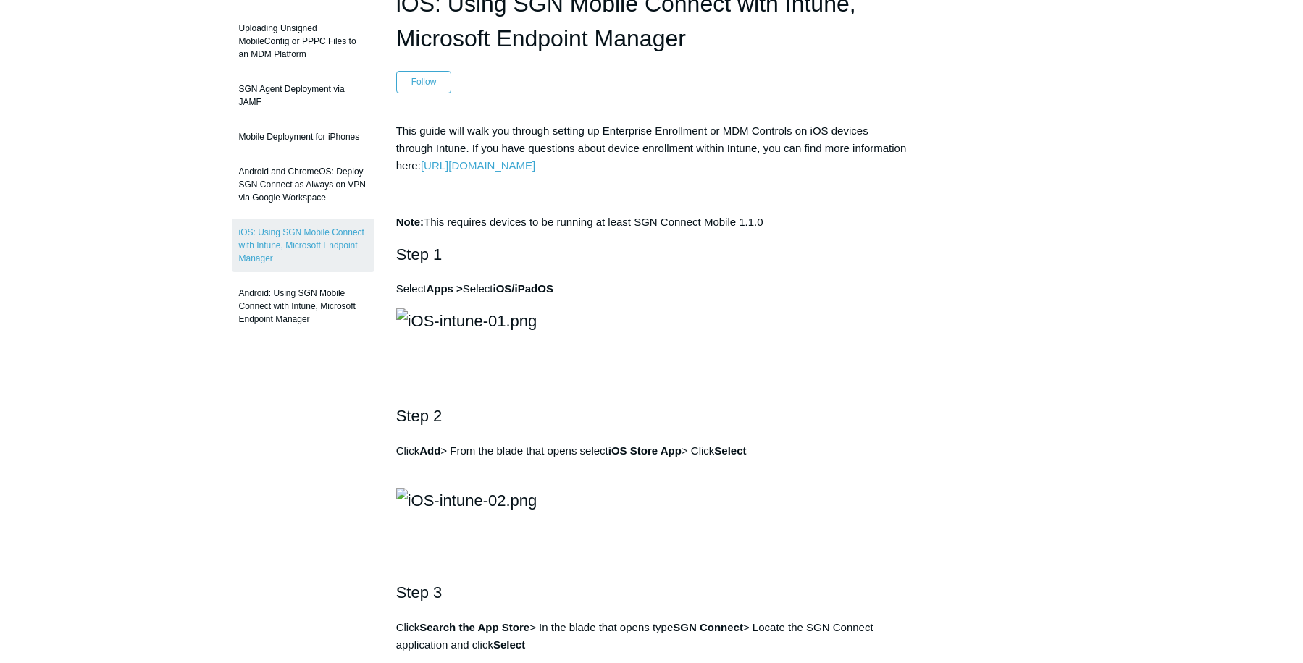
scroll to position [0, 0]
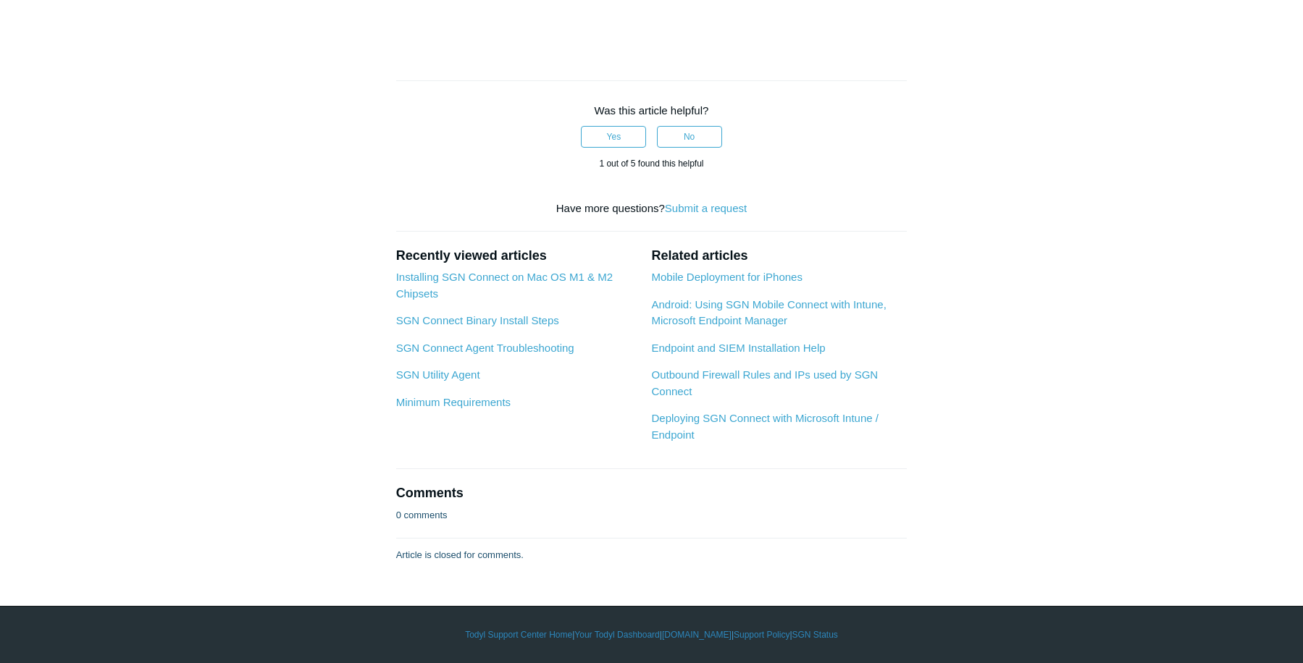
scroll to position [3765, 0]
drag, startPoint x: 673, startPoint y: 349, endPoint x: 628, endPoint y: 321, distance: 52.7
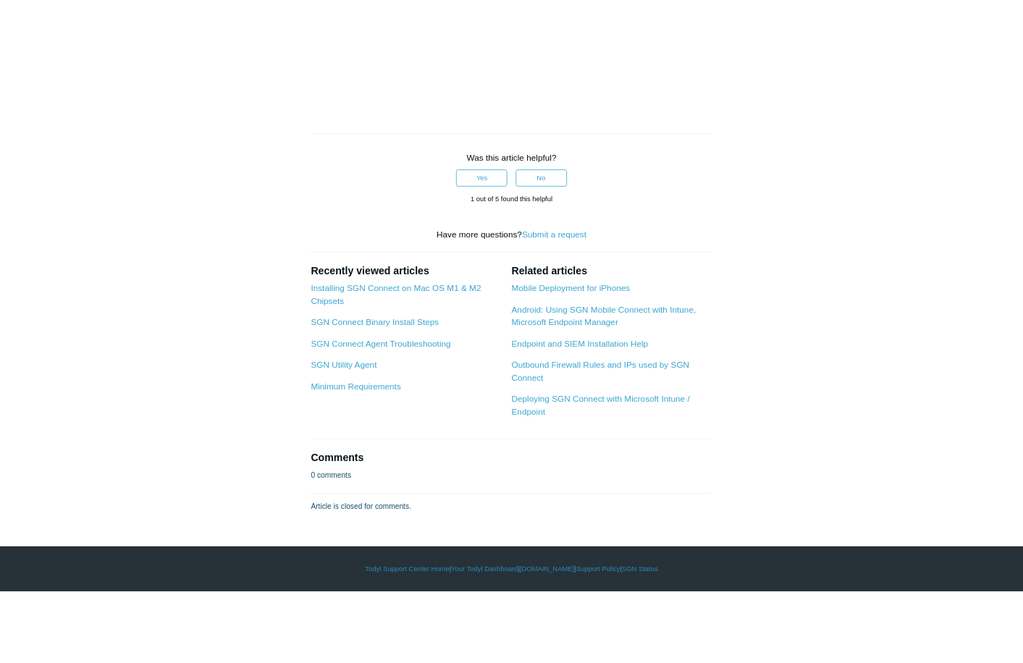
scroll to position [5503, 0]
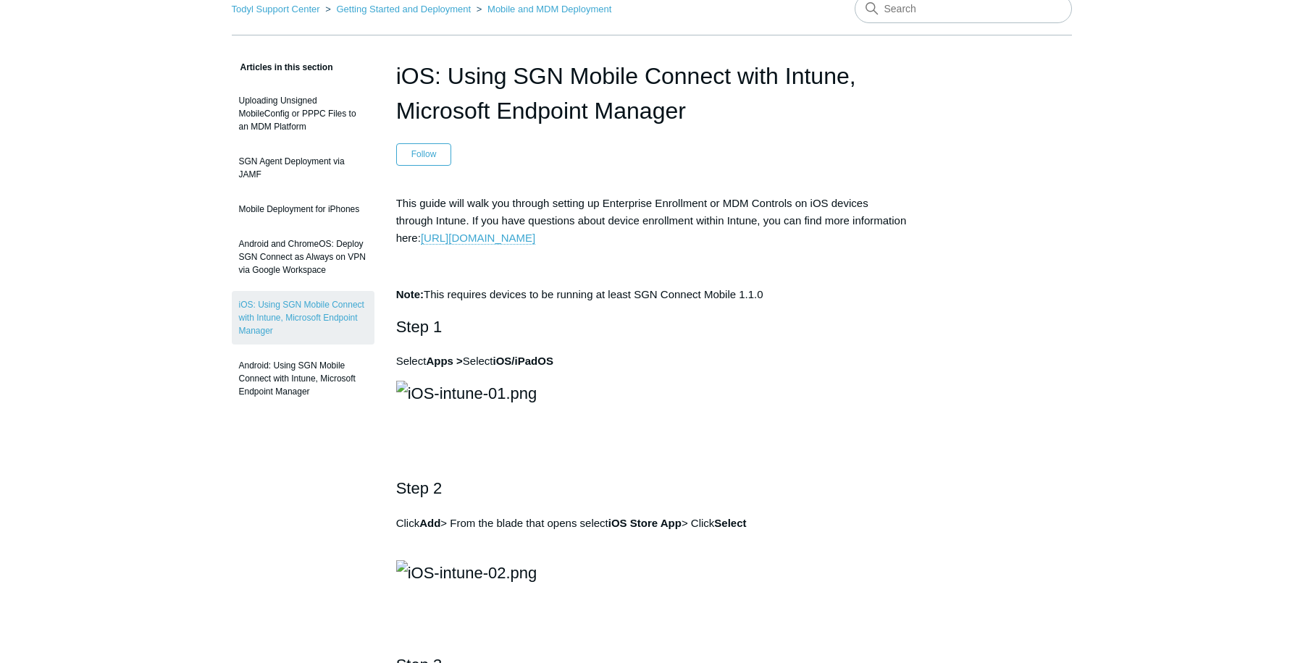
scroll to position [0, 0]
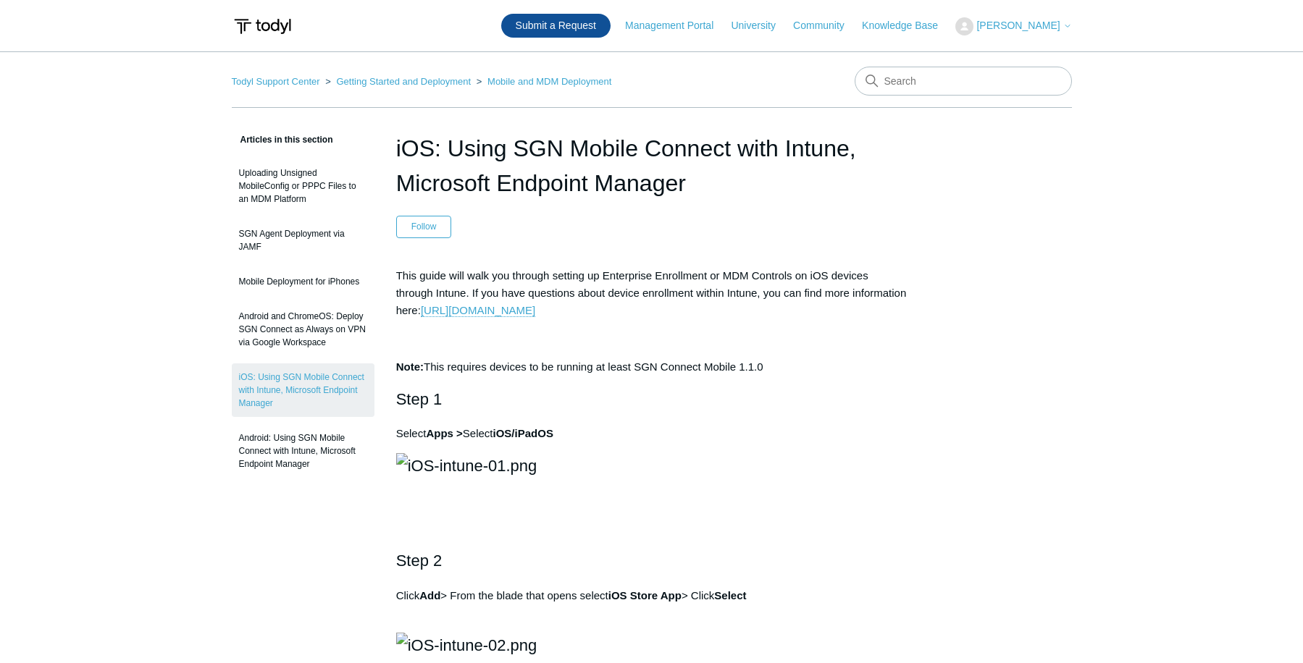
click at [533, 30] on link "Submit a Request" at bounding box center [555, 26] width 109 height 24
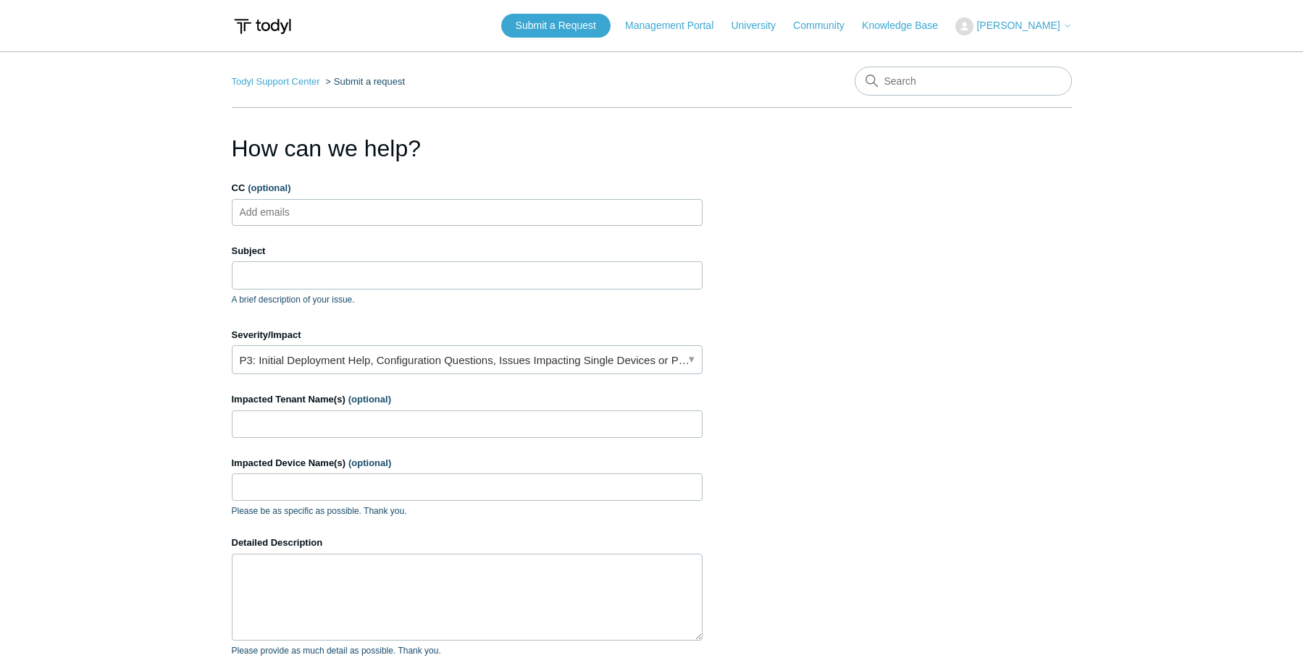
click at [340, 212] on ul "Add emails" at bounding box center [467, 212] width 471 height 27
click at [319, 272] on input "Subject" at bounding box center [467, 275] width 471 height 28
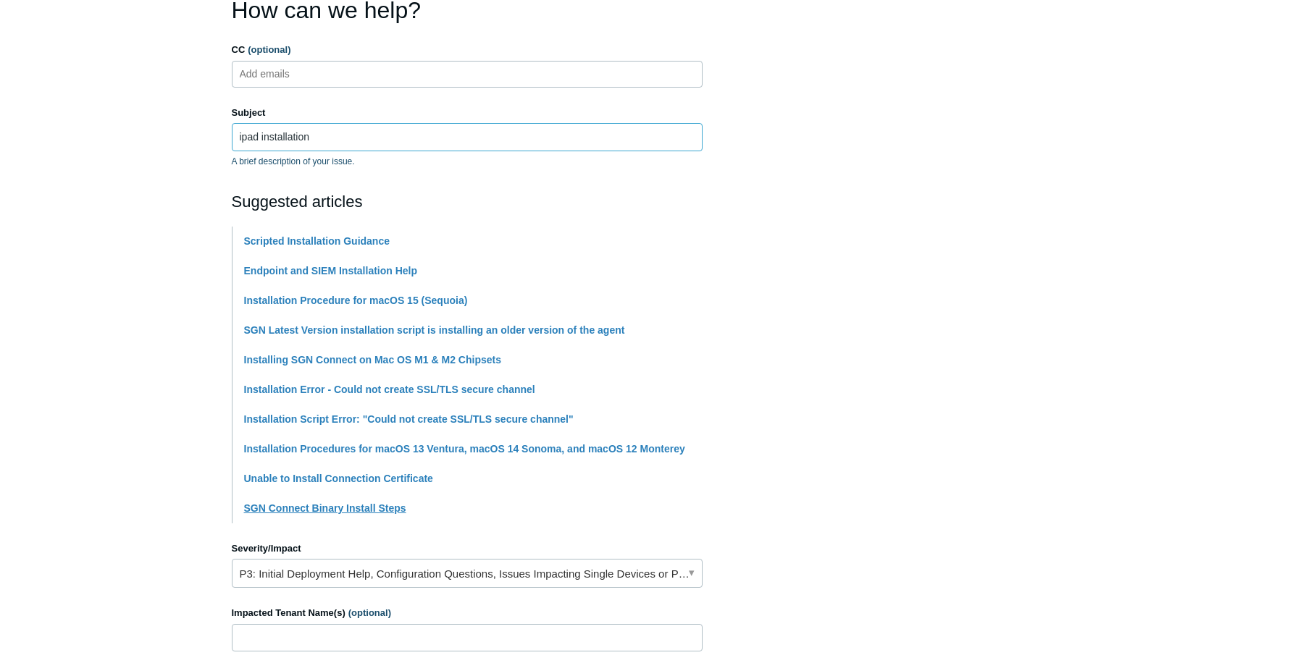
scroll to position [217, 0]
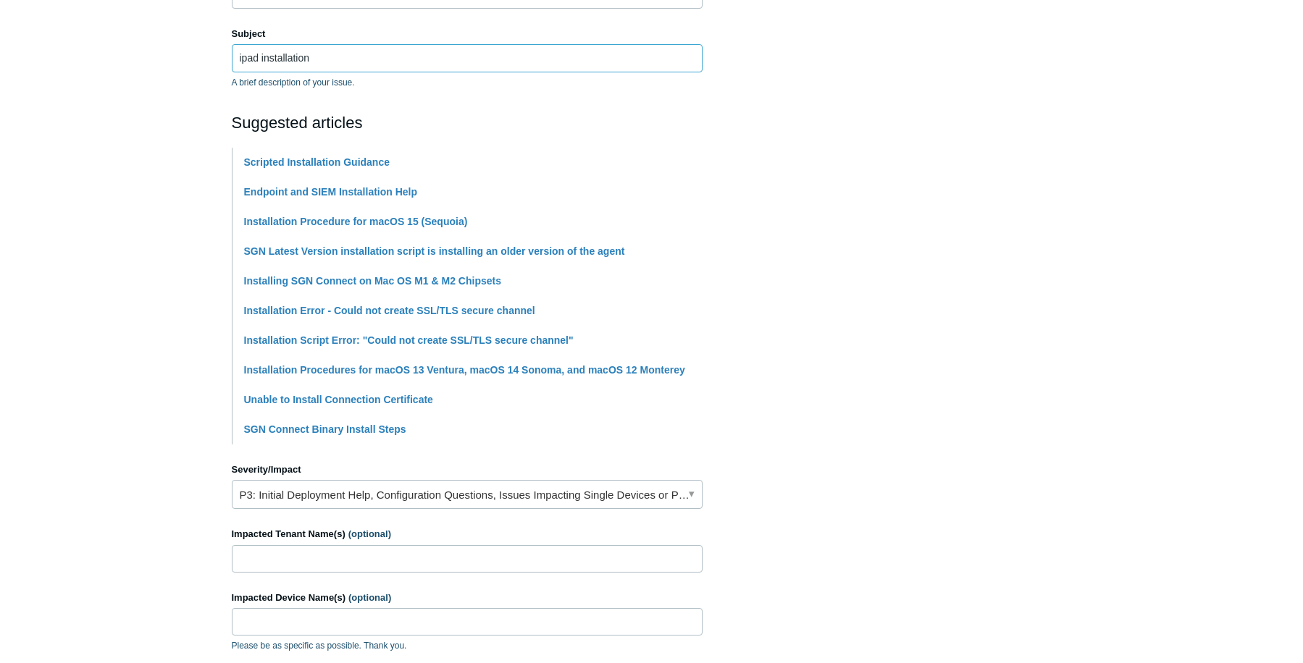
type input "ipad installation"
click at [492, 500] on link "P3: Initial Deployment Help, Configuration Questions, Issues Impacting Single D…" at bounding box center [467, 494] width 471 height 29
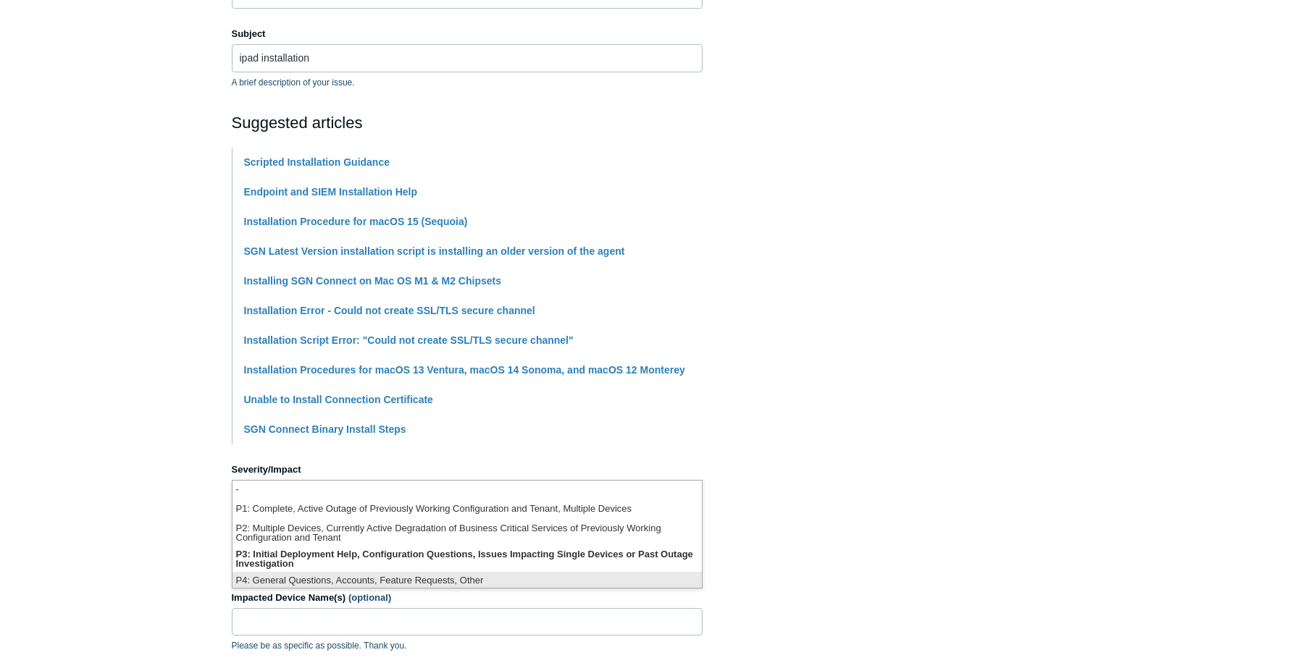
scroll to position [4, 0]
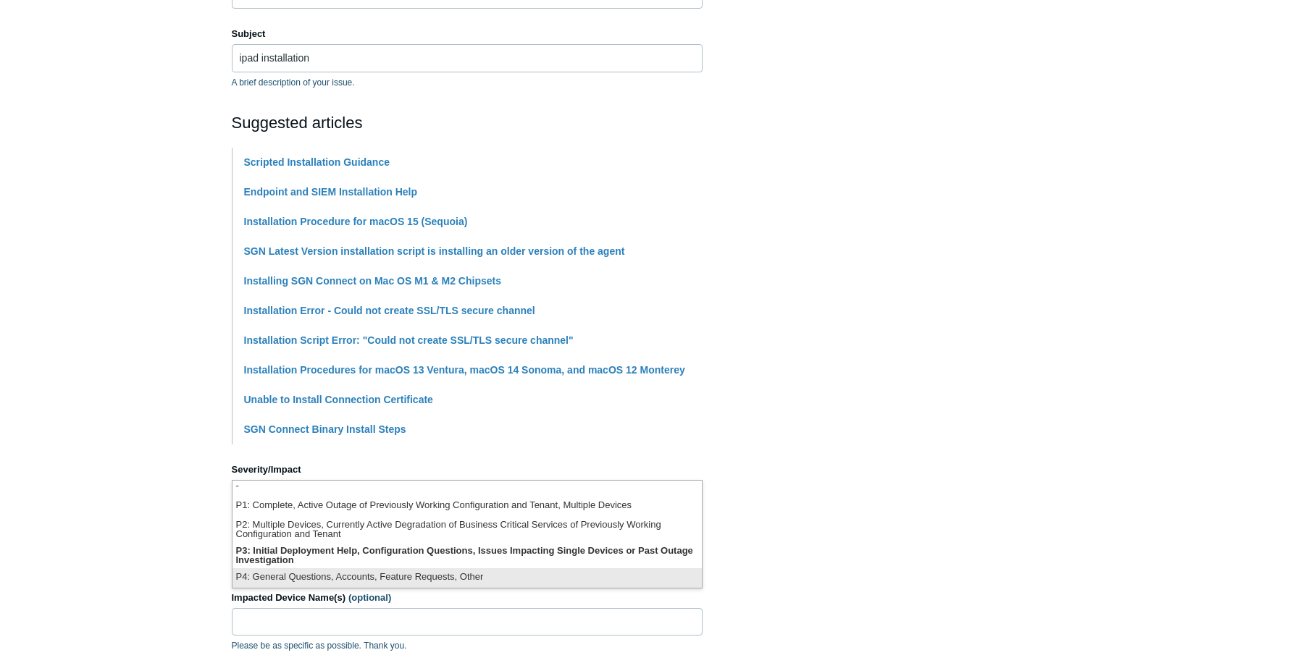
click at [414, 579] on li "P4: General Questions, Accounts, Feature Requests, Other" at bounding box center [466, 578] width 469 height 20
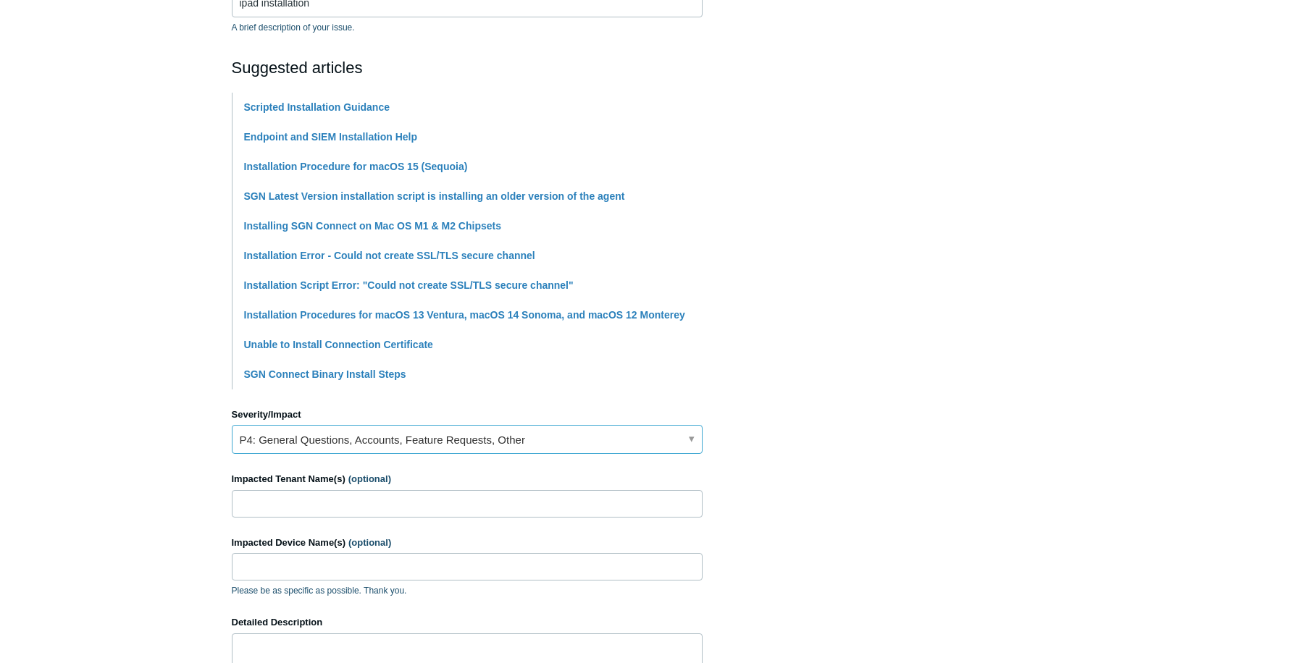
scroll to position [362, 0]
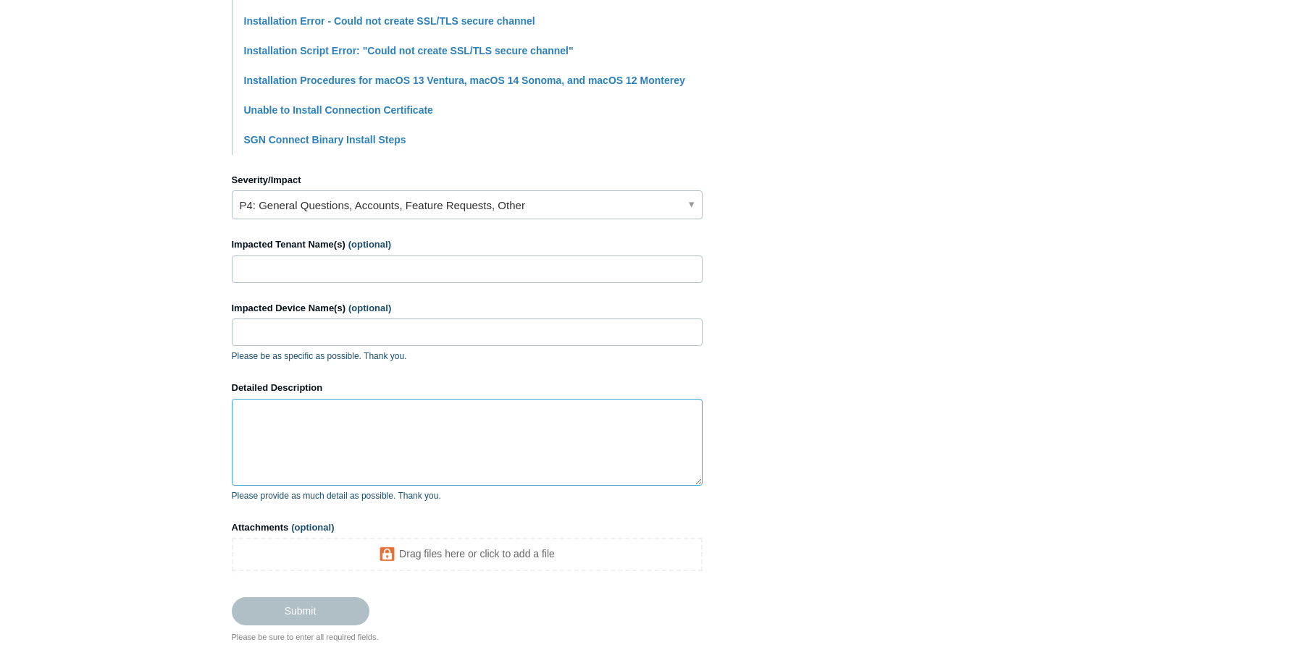
click at [398, 442] on textarea "Detailed Description" at bounding box center [467, 442] width 471 height 87
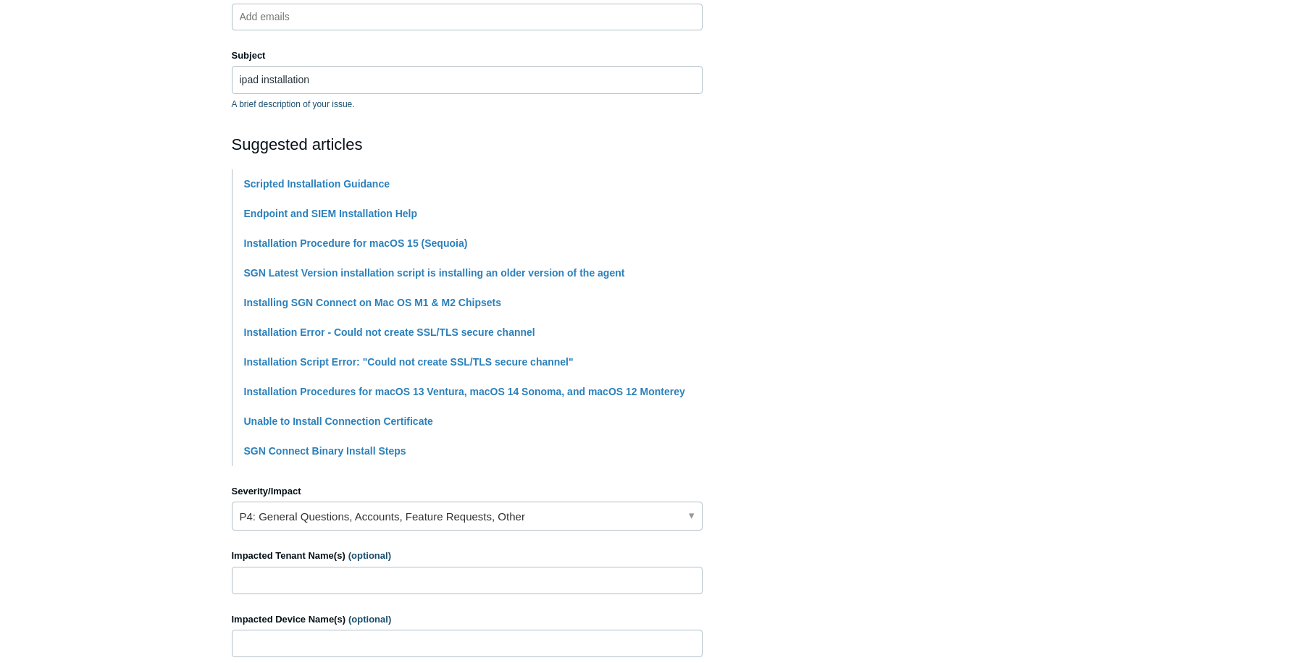
scroll to position [570, 0]
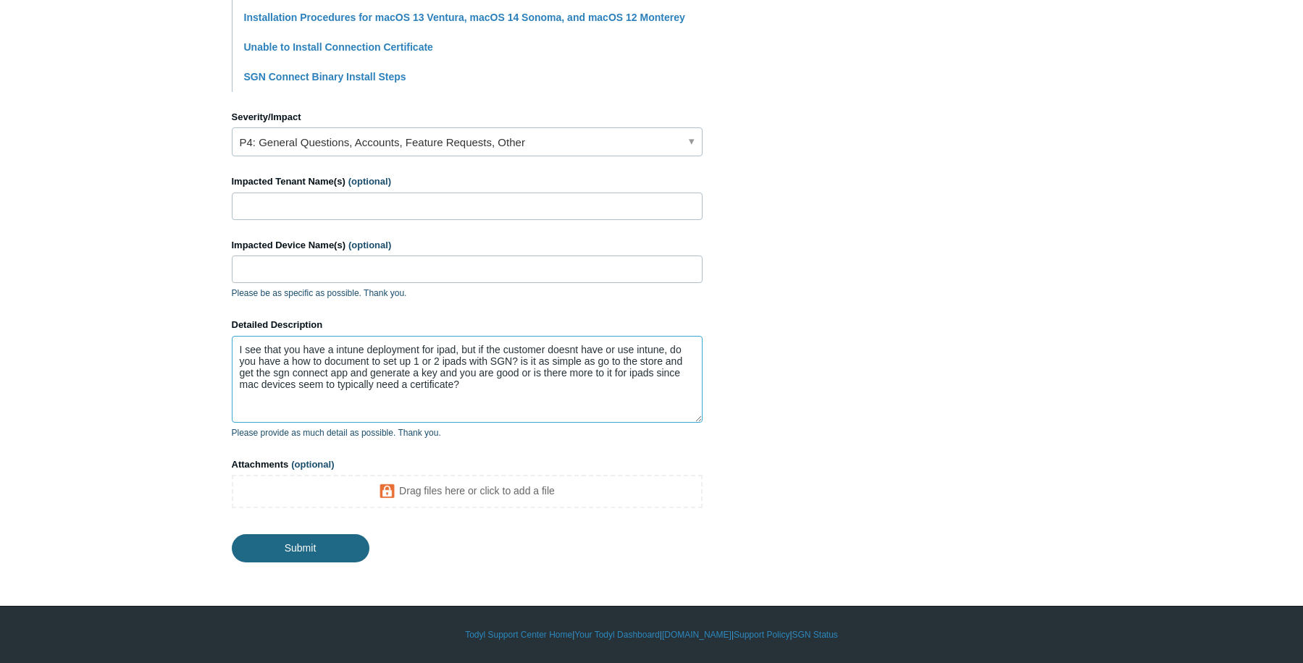
type textarea "I see that you have a intune deployment for ipad, but if the customer doesnt ha…"
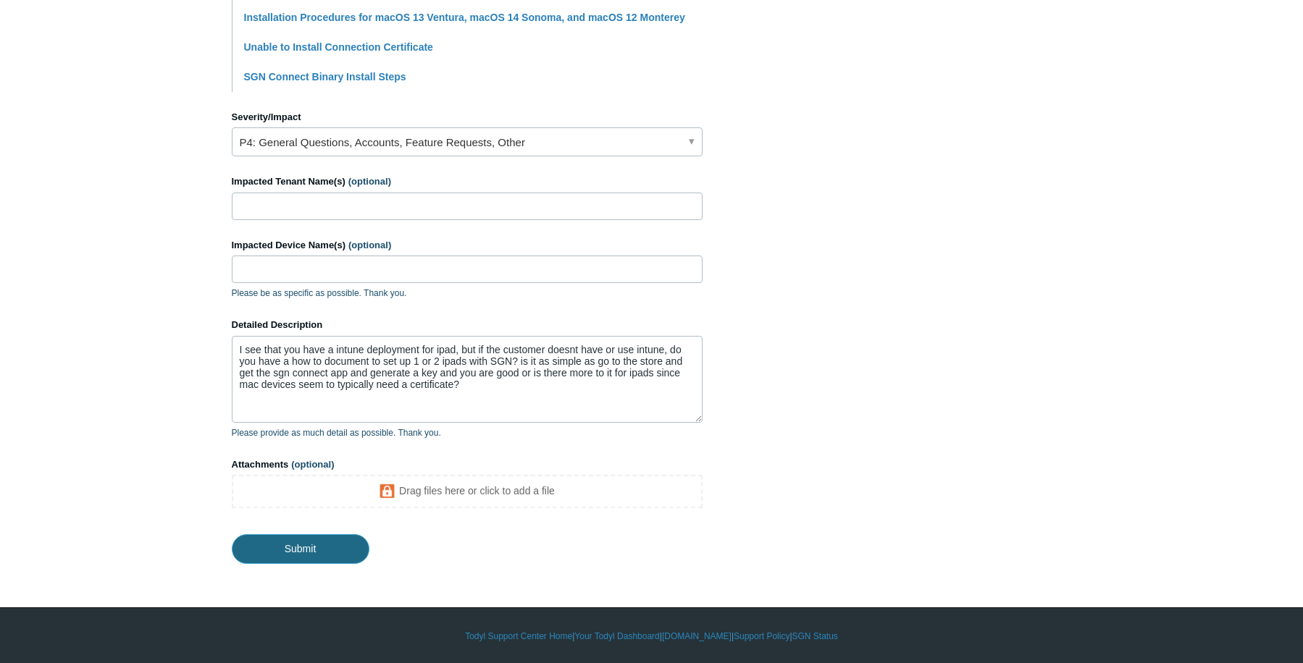
click at [305, 540] on input "Submit" at bounding box center [301, 548] width 138 height 29
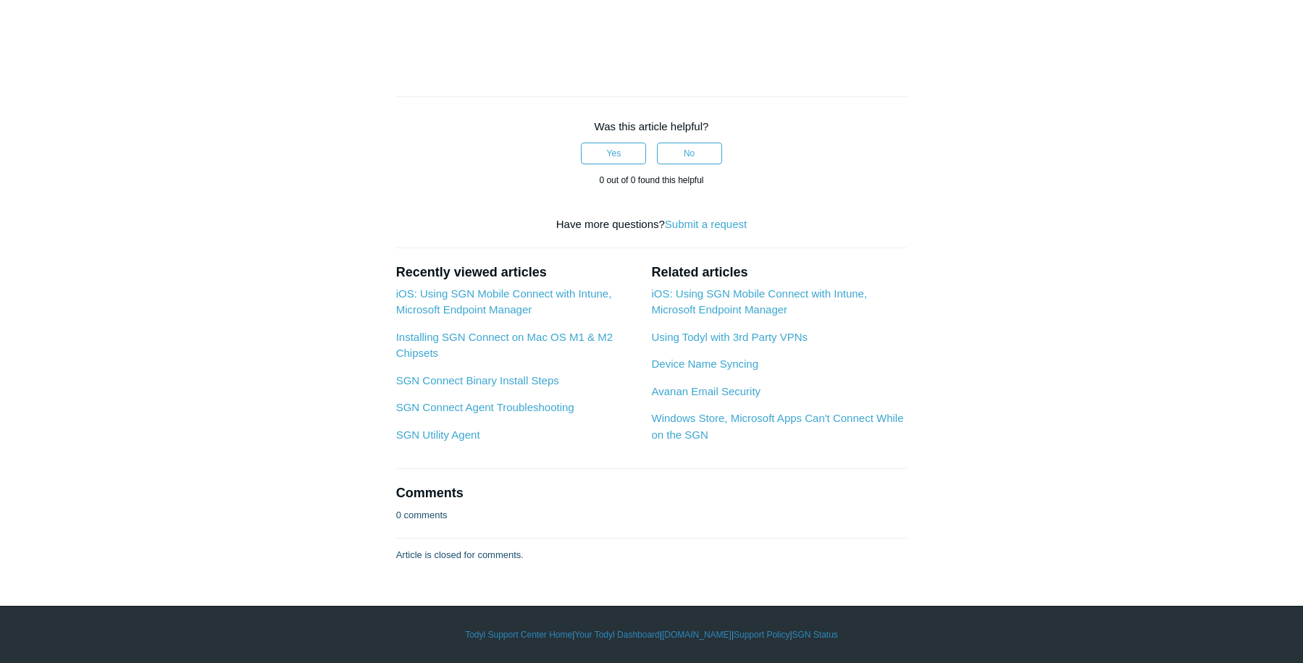
scroll to position [5575, 0]
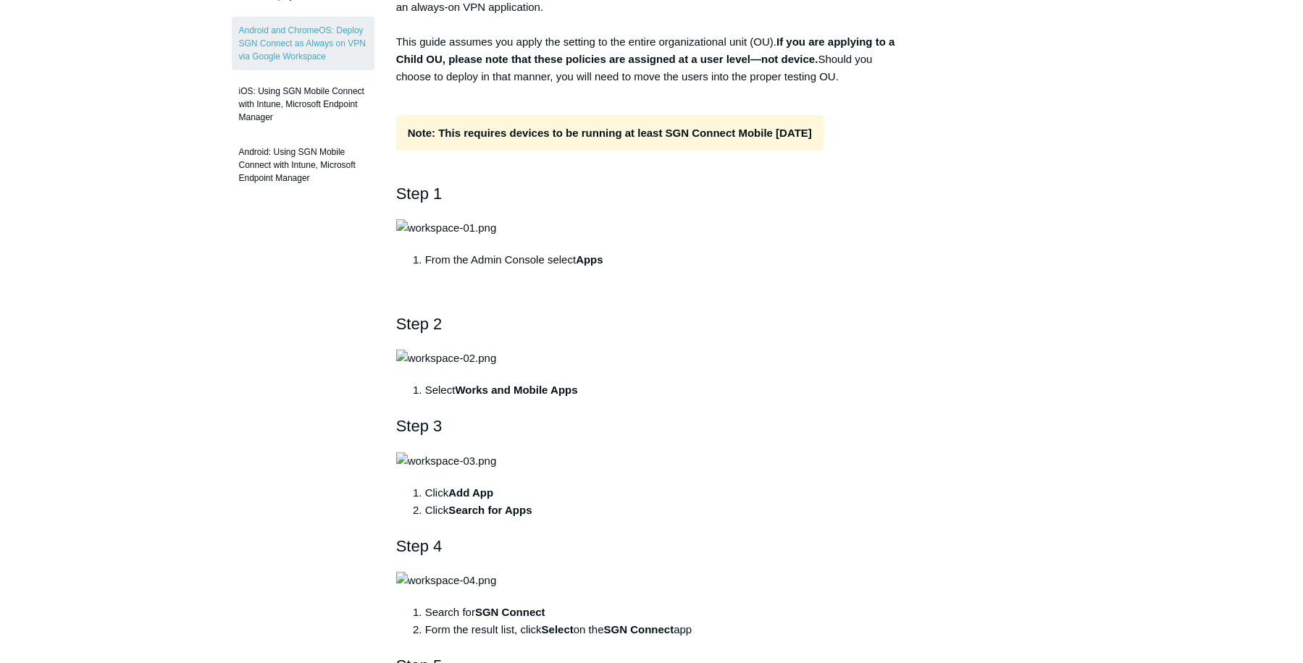
scroll to position [434, 0]
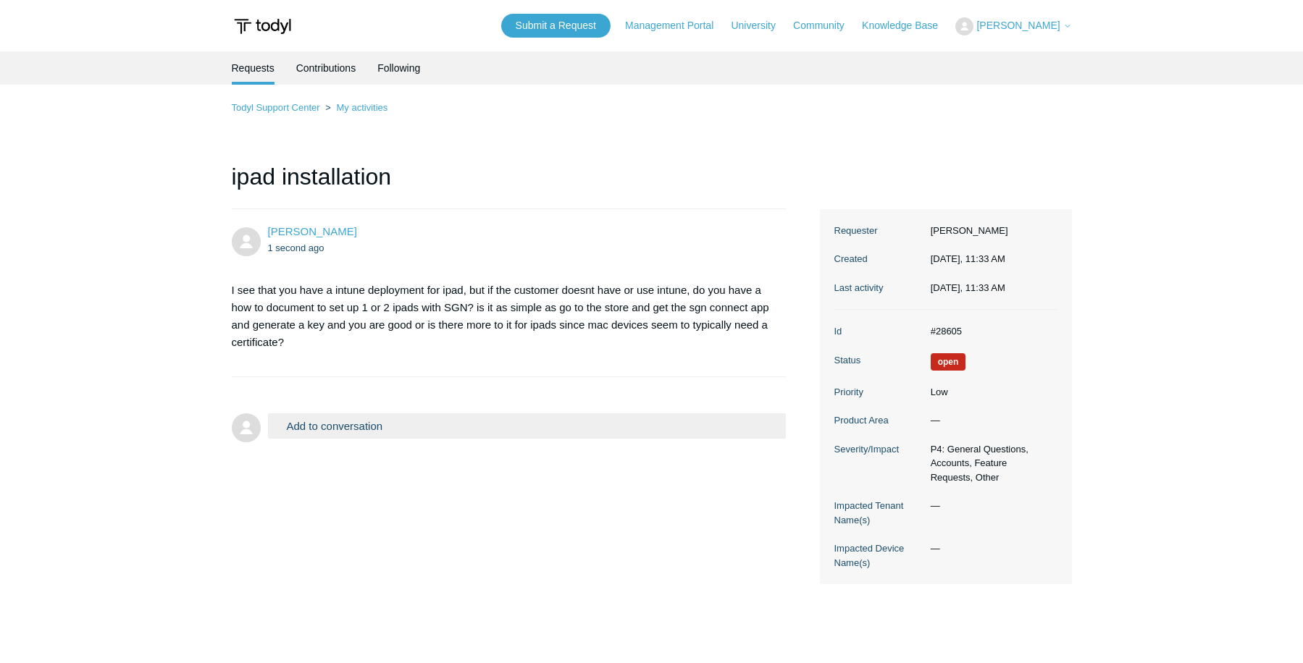
click at [642, 112] on ol "Todyl Support Center My activities" at bounding box center [652, 107] width 840 height 17
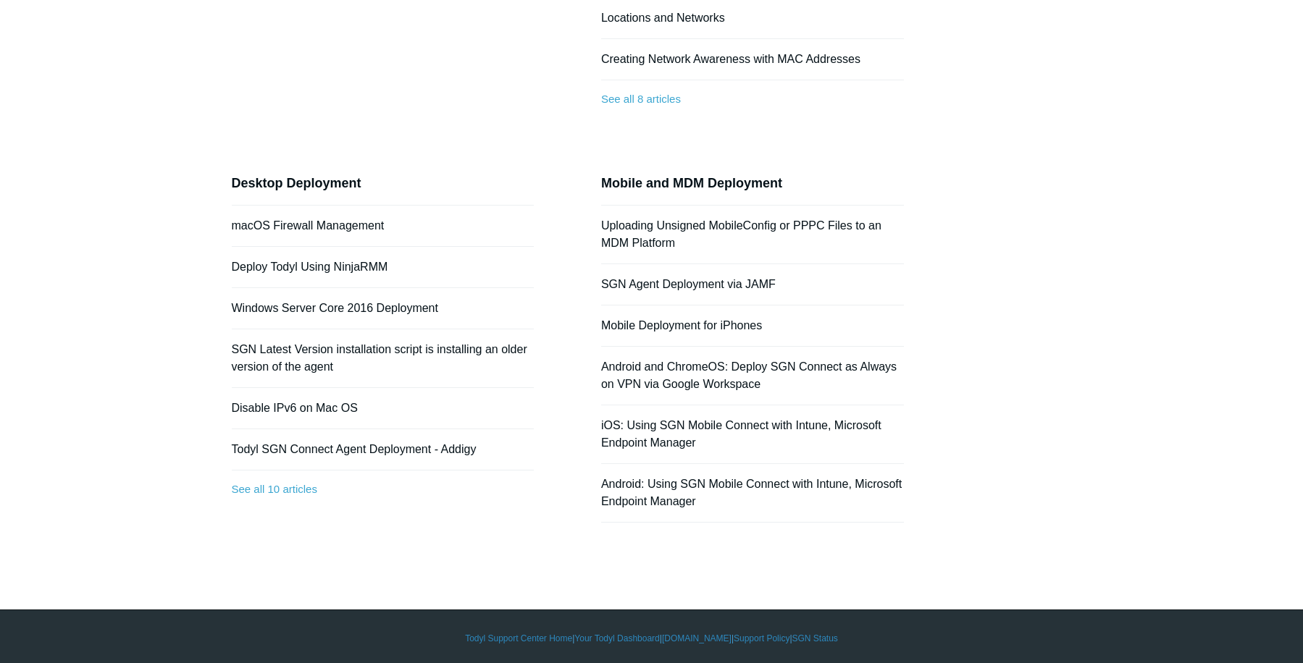
scroll to position [388, 0]
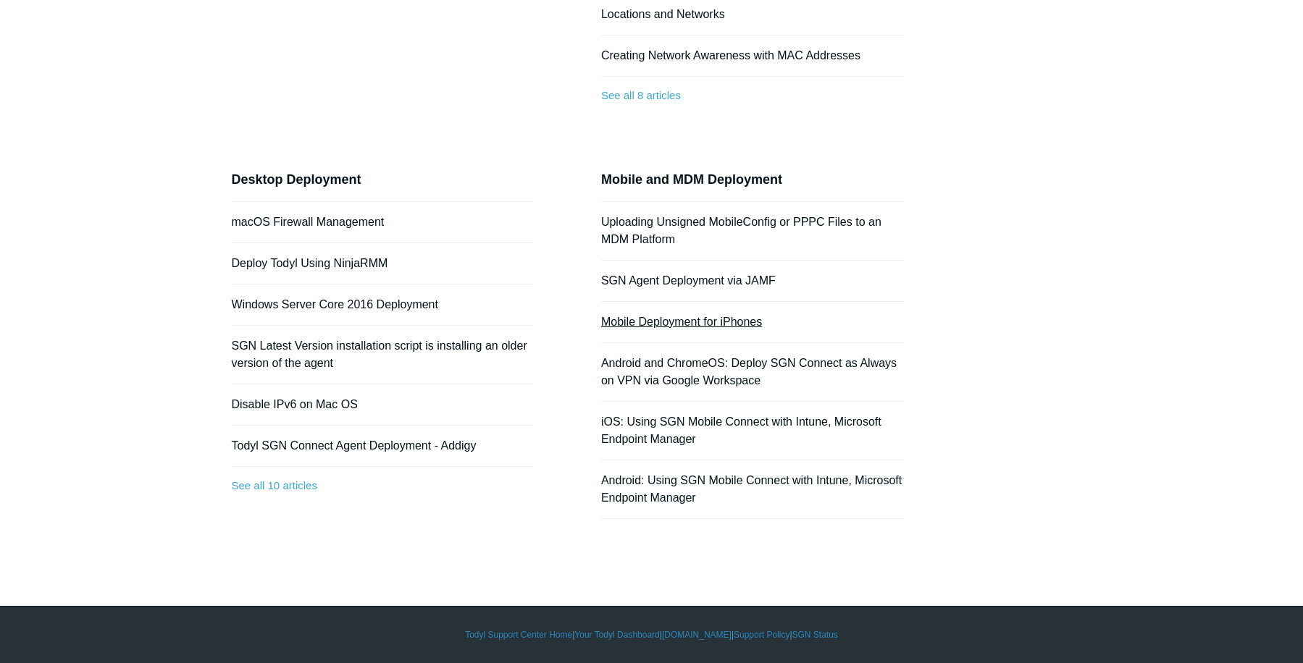
click at [670, 323] on link "Mobile Deployment for iPhones" at bounding box center [681, 322] width 161 height 12
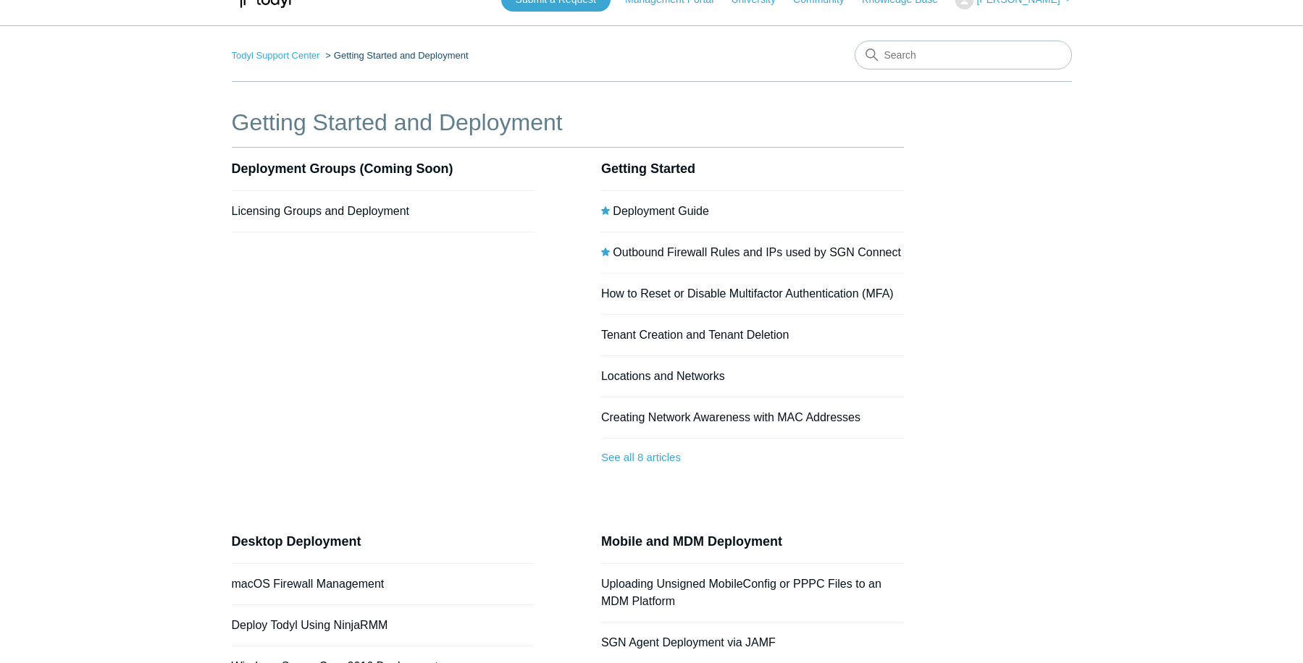
scroll to position [0, 0]
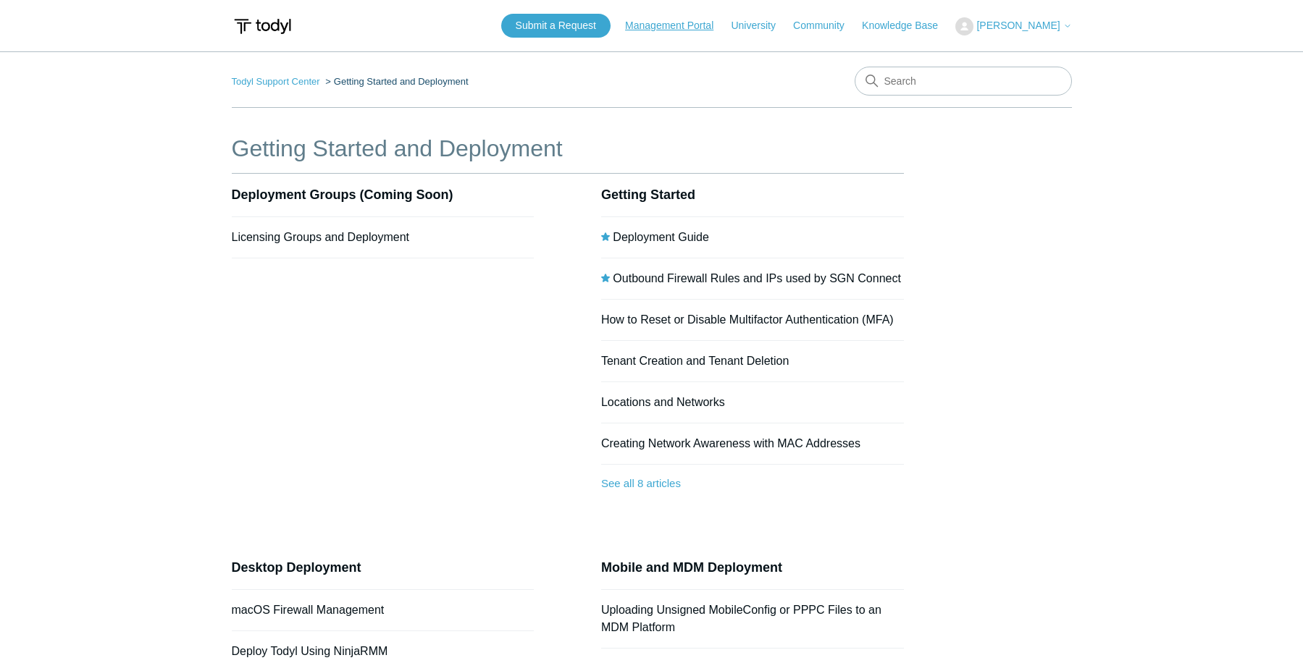
click at [674, 27] on link "Management Portal" at bounding box center [676, 25] width 103 height 15
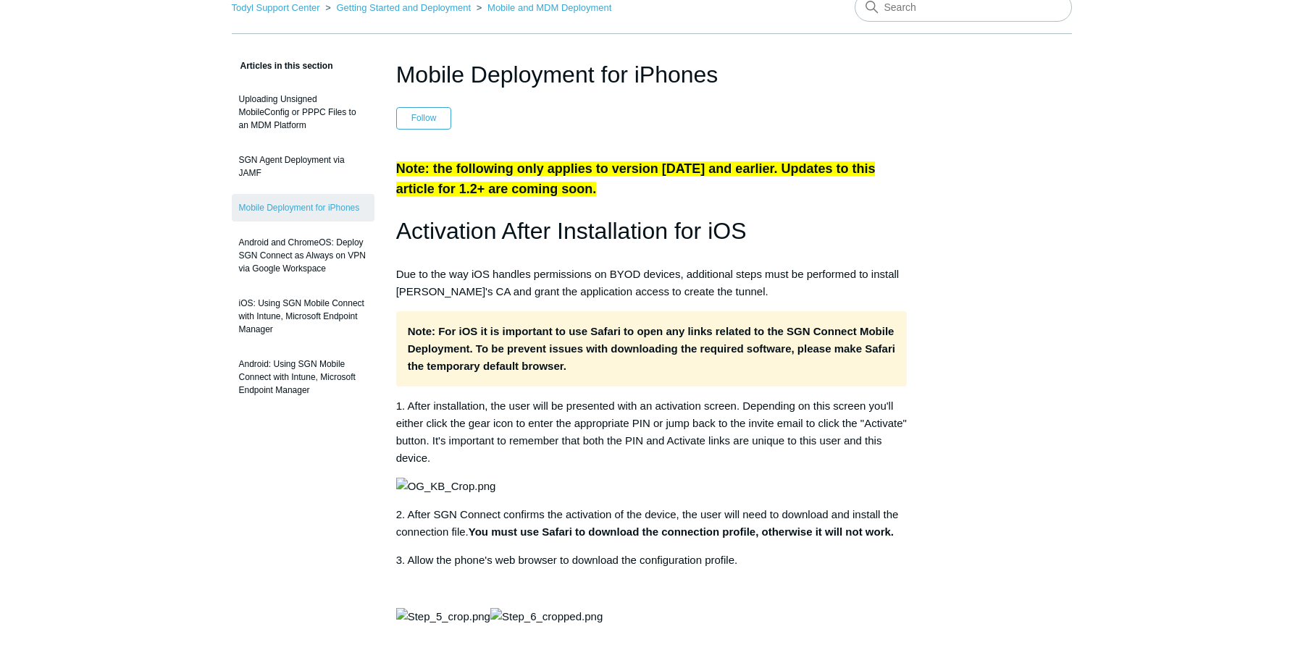
scroll to position [72, 0]
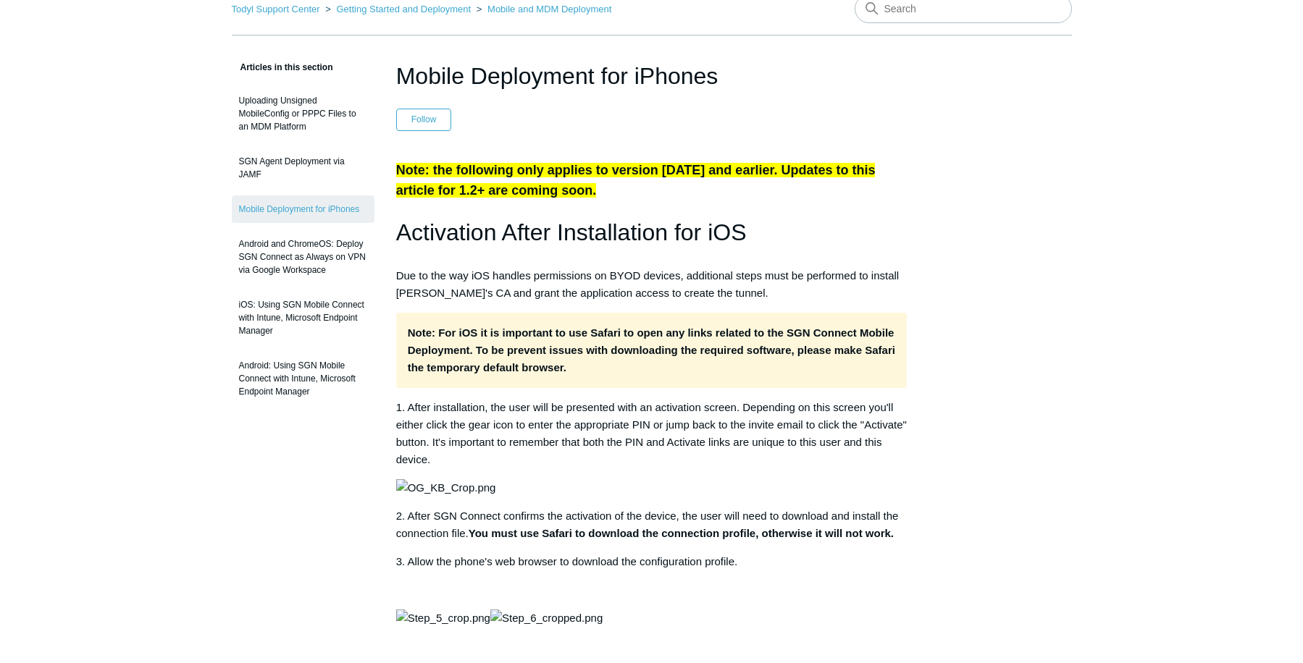
drag, startPoint x: 580, startPoint y: 307, endPoint x: 583, endPoint y: 293, distance: 14.8
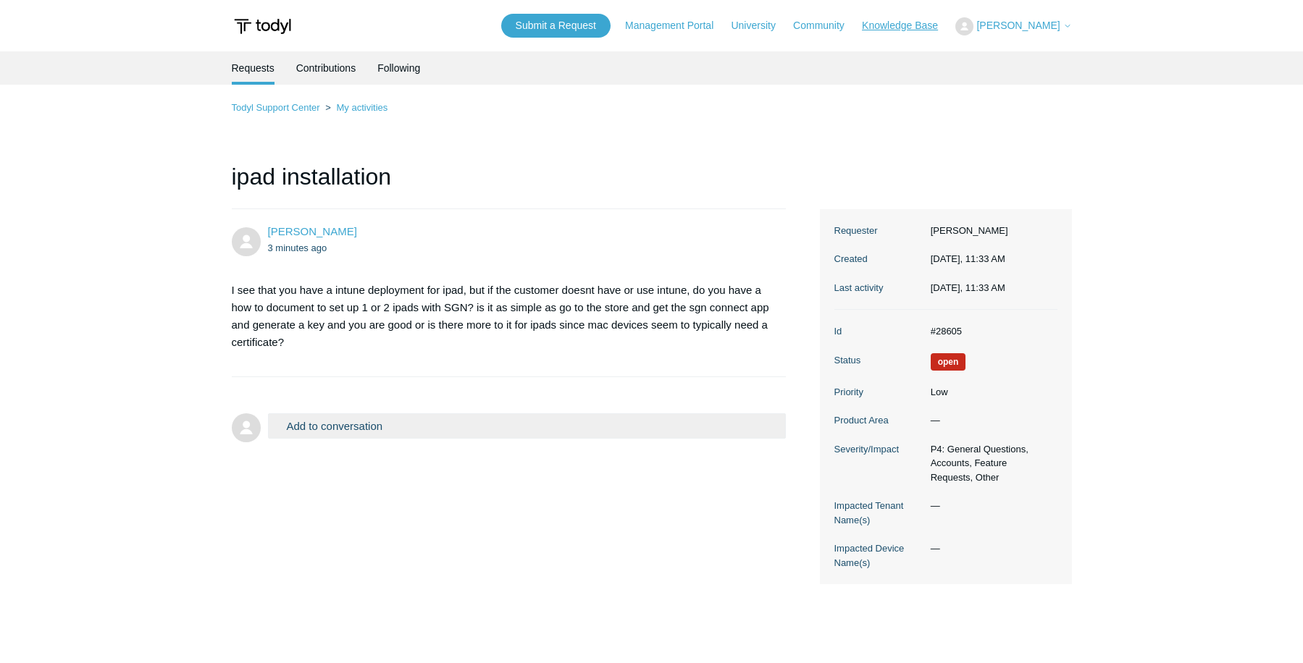
click at [884, 24] on link "Knowledge Base" at bounding box center [907, 25] width 91 height 15
click at [681, 156] on div "Todyl Support Center My activities ipad installation [PERSON_NAME] 3 minutes ag…" at bounding box center [652, 341] width 840 height 485
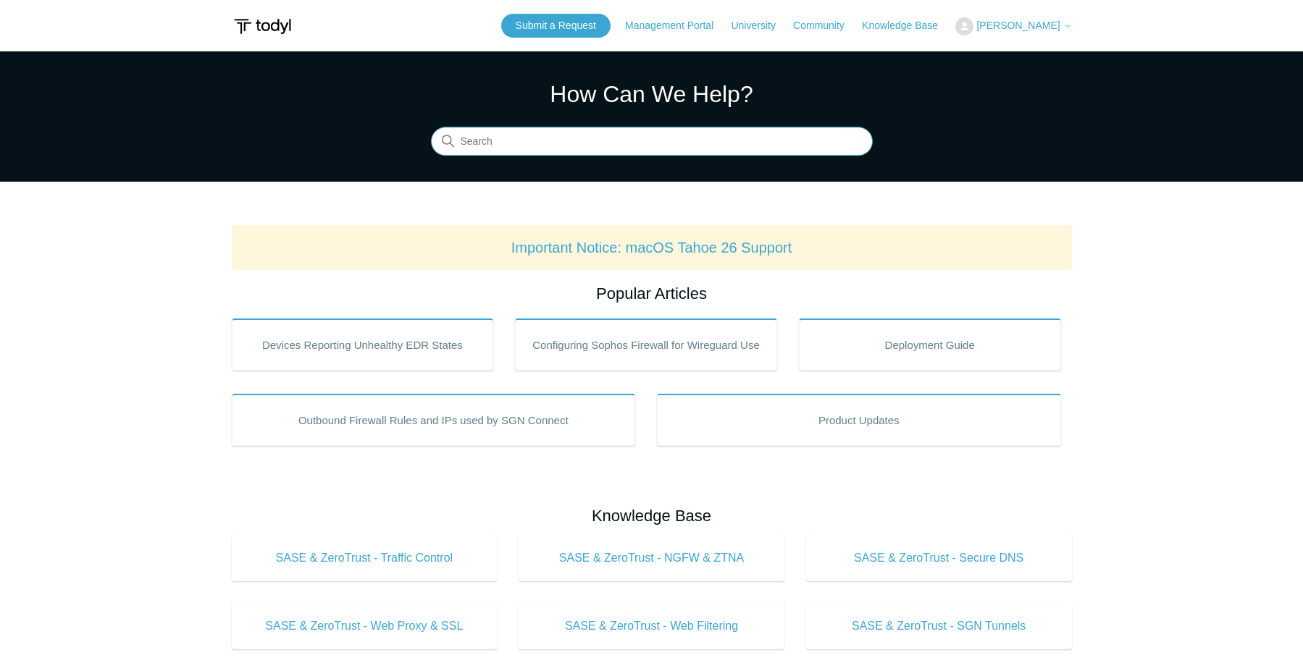
click at [534, 145] on input "Search" at bounding box center [652, 141] width 442 height 29
type input "ipad"
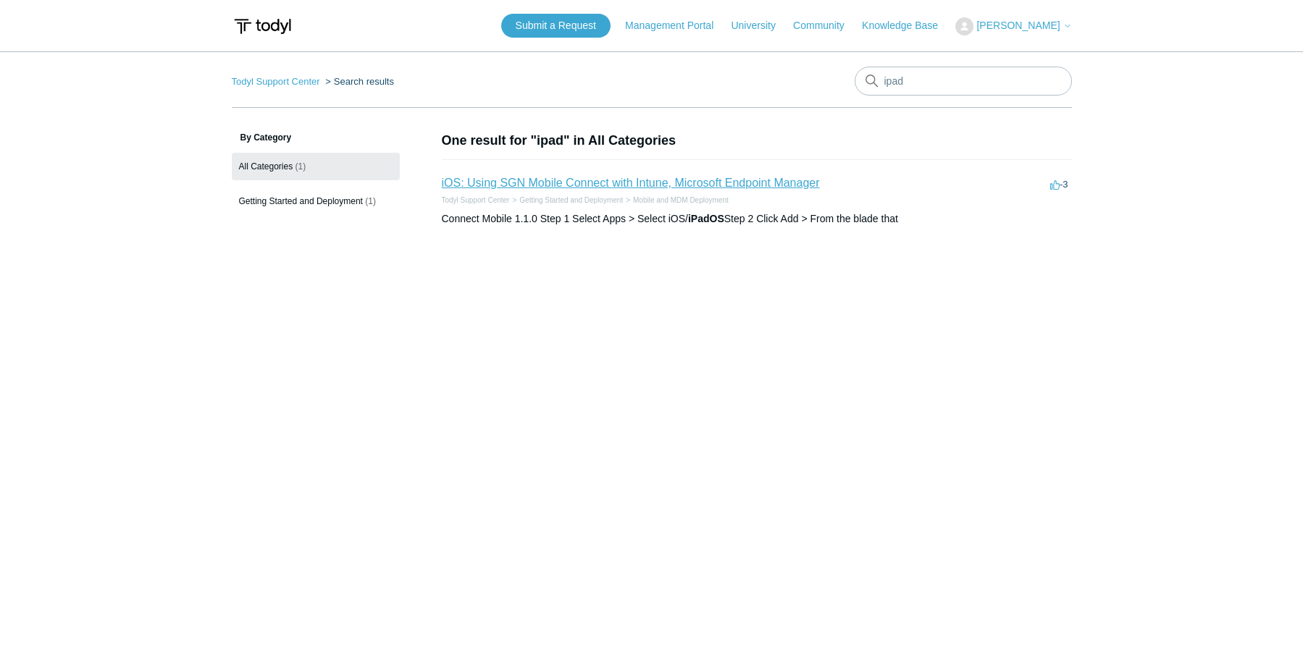
click at [588, 187] on link "iOS: Using SGN Mobile Connect with Intune, Microsoft Endpoint Manager" at bounding box center [631, 183] width 378 height 12
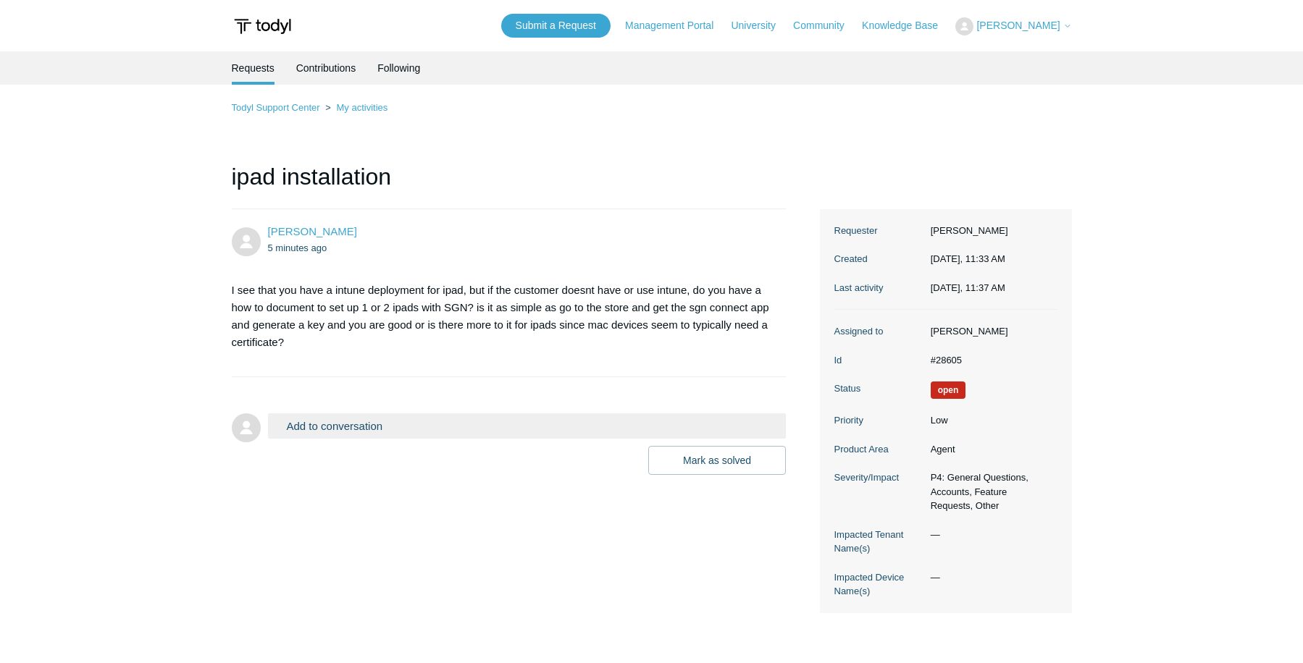
click at [681, 156] on div "Todyl Support Center My activities ipad installation Michael Matulewicz 5 minut…" at bounding box center [652, 356] width 840 height 514
click at [681, 156] on div "Todyl Support Center My activities ipad installation [PERSON_NAME] 5 minutes ag…" at bounding box center [652, 356] width 840 height 514
click at [681, 156] on div "Todyl Support Center My activities ipad installation Michael Matulewicz 5 minut…" at bounding box center [652, 356] width 840 height 514
click at [691, 187] on h1 "ipad installation" at bounding box center [509, 184] width 555 height 50
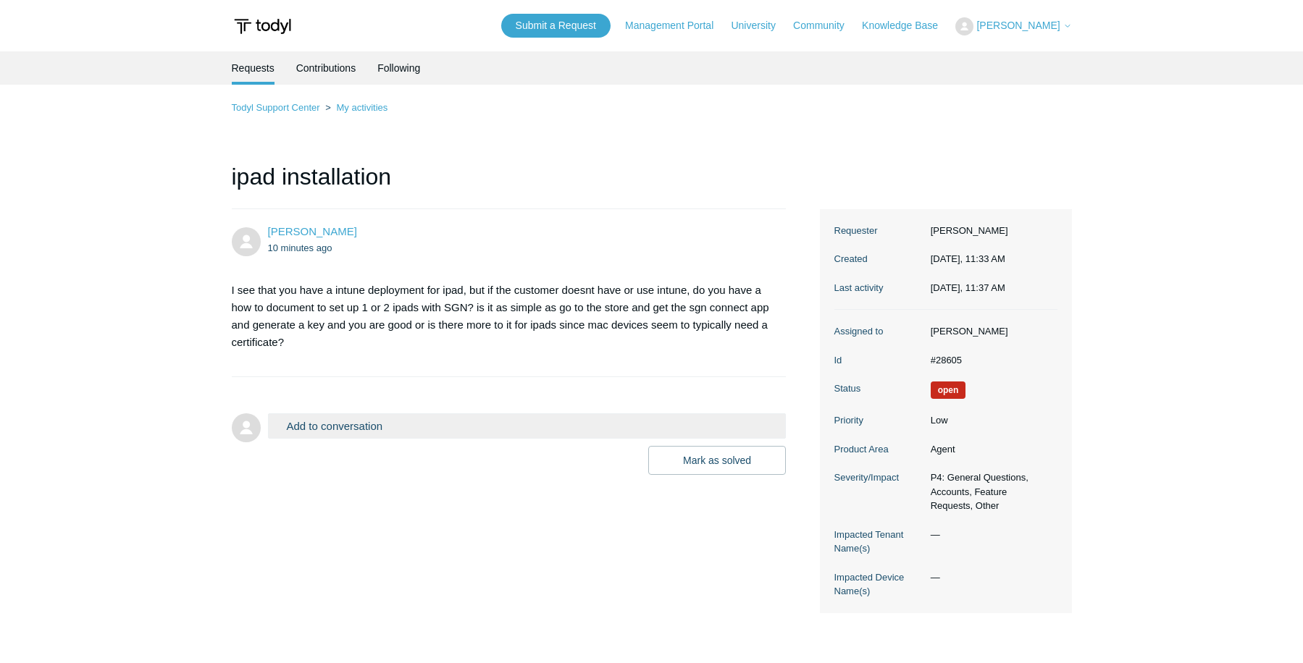
click at [568, 173] on h1 "ipad installation" at bounding box center [509, 184] width 555 height 50
click at [686, 169] on h1 "ipad installation" at bounding box center [509, 184] width 555 height 50
click at [668, 163] on h1 "ipad installation" at bounding box center [509, 184] width 555 height 50
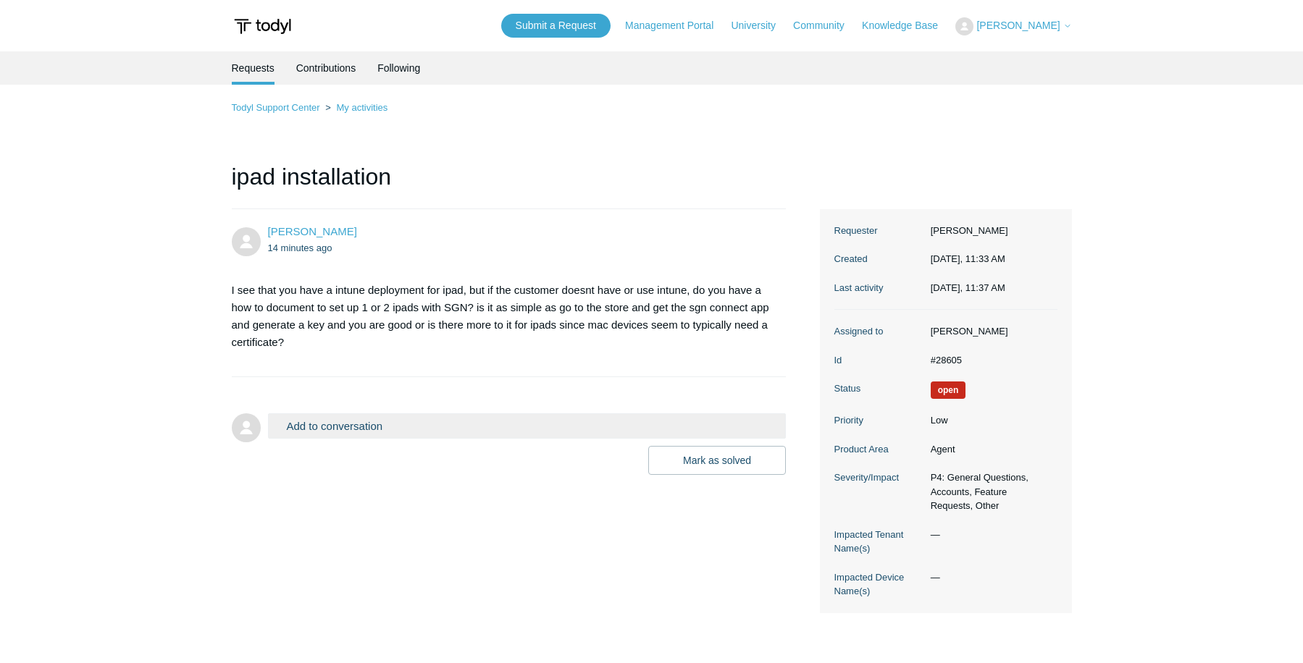
click at [750, 179] on h1 "ipad installation" at bounding box center [509, 184] width 555 height 50
click at [744, 141] on div "Todyl Support Center My activities ipad installation [PERSON_NAME] 15 minutes a…" at bounding box center [652, 356] width 840 height 514
click at [636, 148] on div "Todyl Support Center My activities ipad installation [PERSON_NAME] 16 minutes a…" at bounding box center [652, 356] width 840 height 514
click at [623, 211] on li "Michael Matulewicz 17 minutes ago I see that you have a intune deployment for i…" at bounding box center [509, 293] width 555 height 168
click at [623, 211] on li "Michael Matulewicz 18 minutes ago I see that you have a intune deployment for i…" at bounding box center [509, 293] width 555 height 168
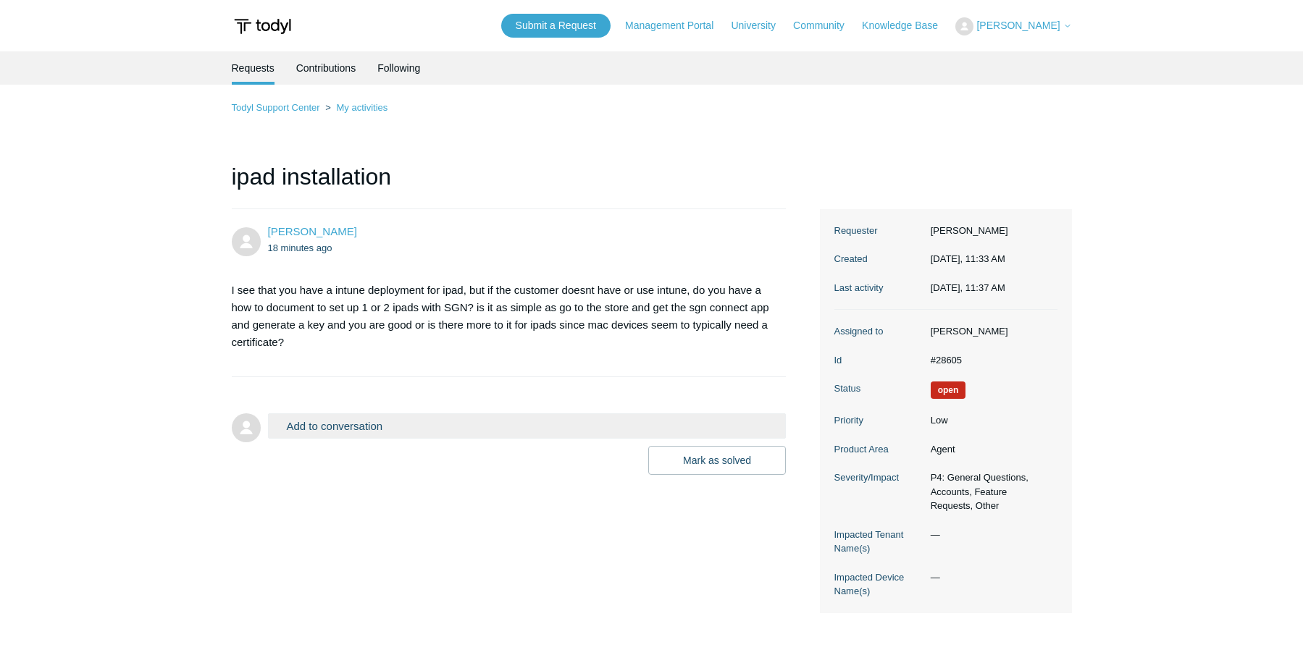
click at [623, 211] on li "Michael Matulewicz 18 minutes ago I see that you have a intune deployment for i…" at bounding box center [509, 293] width 555 height 168
click at [631, 183] on h1 "ipad installation" at bounding box center [509, 184] width 555 height 50
click at [634, 145] on div "Todyl Support Center My activities ipad installation Michael Matulewicz 18 minu…" at bounding box center [652, 356] width 840 height 514
drag, startPoint x: 633, startPoint y: 173, endPoint x: 592, endPoint y: 160, distance: 42.6
click at [593, 160] on h1 "ipad installation" at bounding box center [509, 184] width 555 height 50
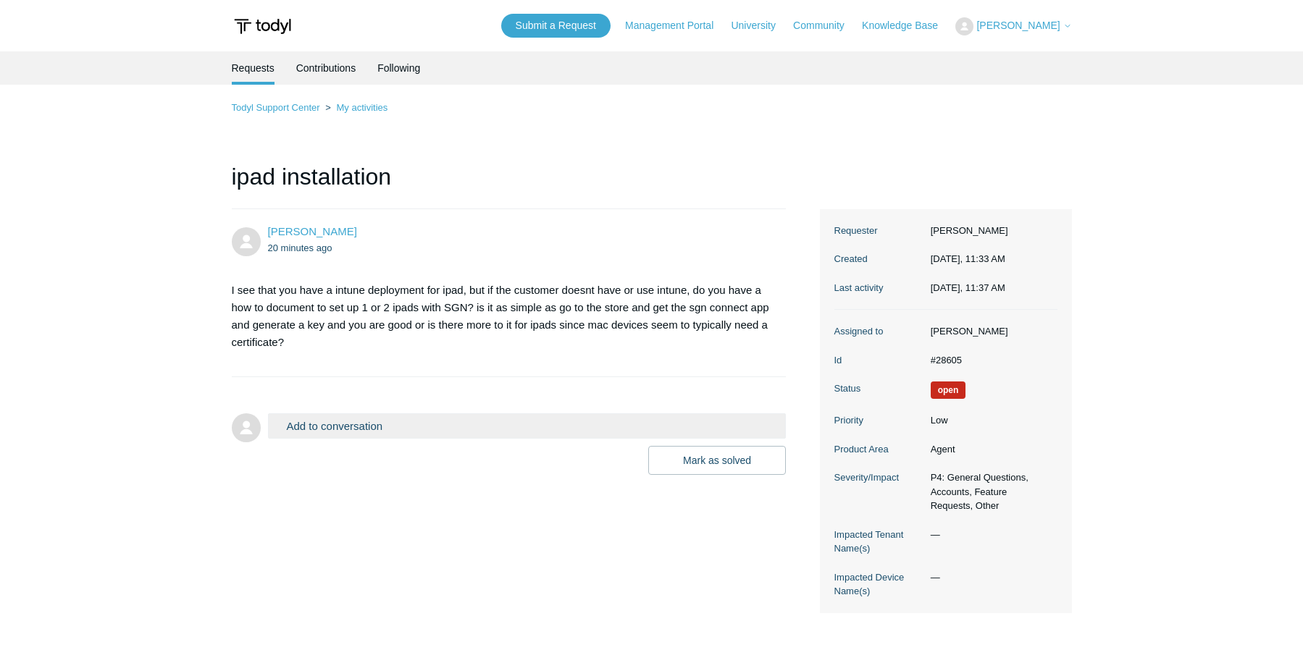
drag, startPoint x: 592, startPoint y: 160, endPoint x: 544, endPoint y: 125, distance: 59.1
click at [544, 125] on div "Todyl Support Center My activities ipad installation Michael Matulewicz 20 minu…" at bounding box center [652, 356] width 840 height 514
click at [555, 134] on div "Todyl Support Center My activities ipad installation Michael Matulewicz 20 minu…" at bounding box center [652, 356] width 840 height 514
click at [650, 142] on div "Todyl Support Center My activities ipad installation [PERSON_NAME] 23 minutes a…" at bounding box center [652, 356] width 840 height 514
click at [631, 103] on ol "Todyl Support Center My activities" at bounding box center [652, 107] width 840 height 17
